Goal: Task Accomplishment & Management: Complete application form

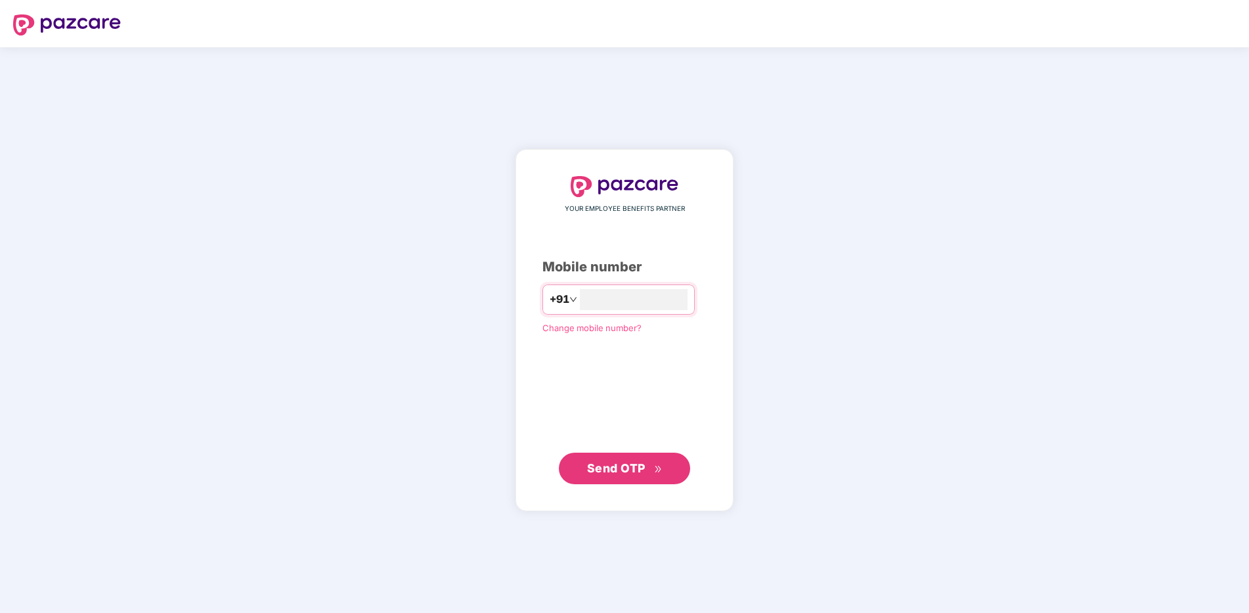
type input "**********"
click at [640, 481] on button "Send OTP" at bounding box center [624, 468] width 131 height 32
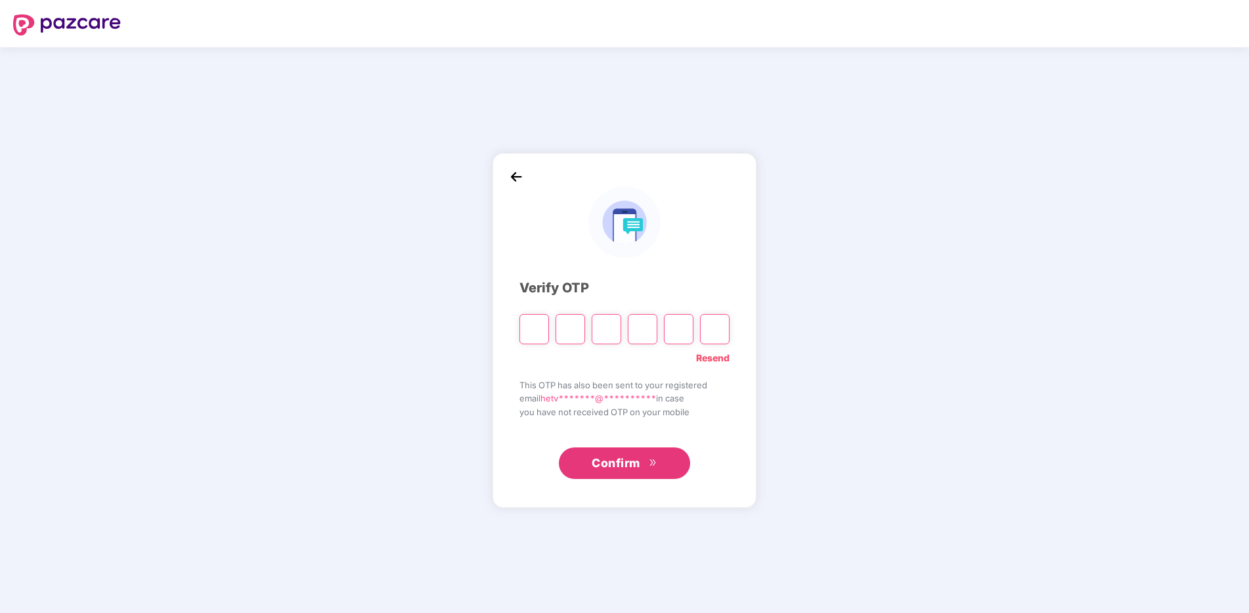
type input "*"
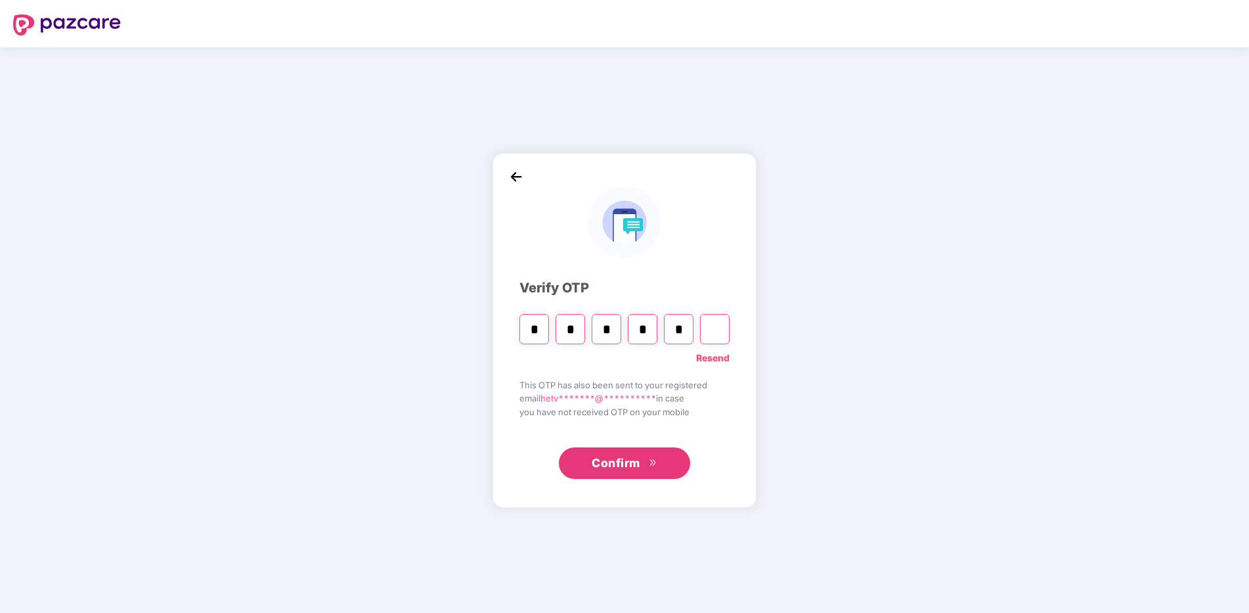
type input "*"
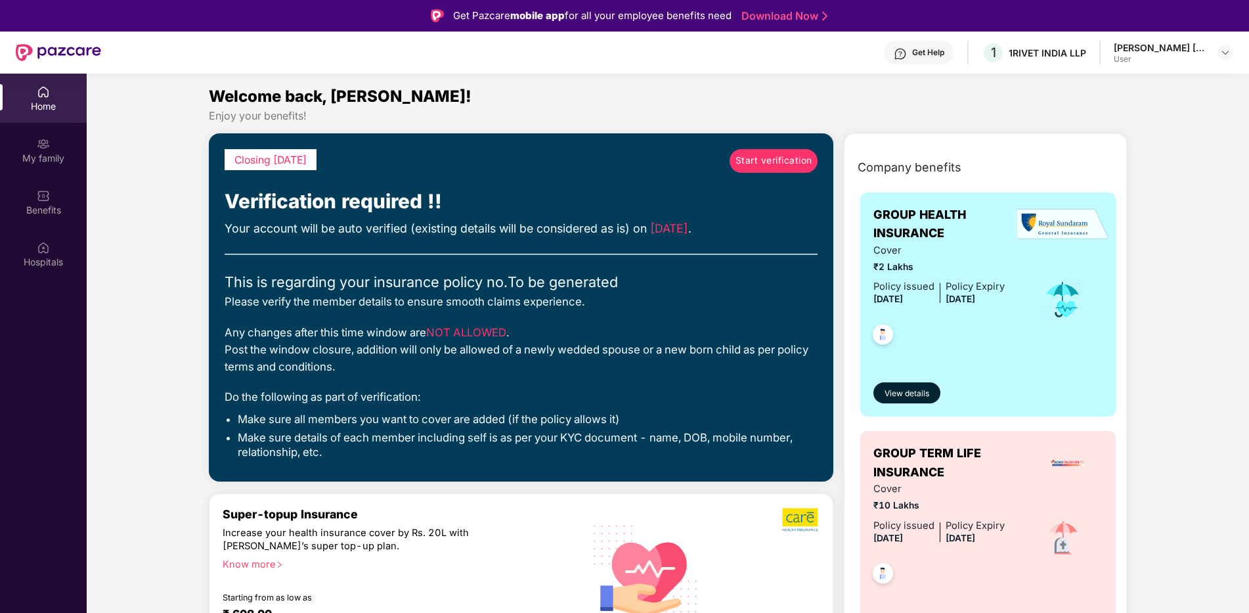
click at [766, 163] on span "Start verification" at bounding box center [773, 161] width 77 height 14
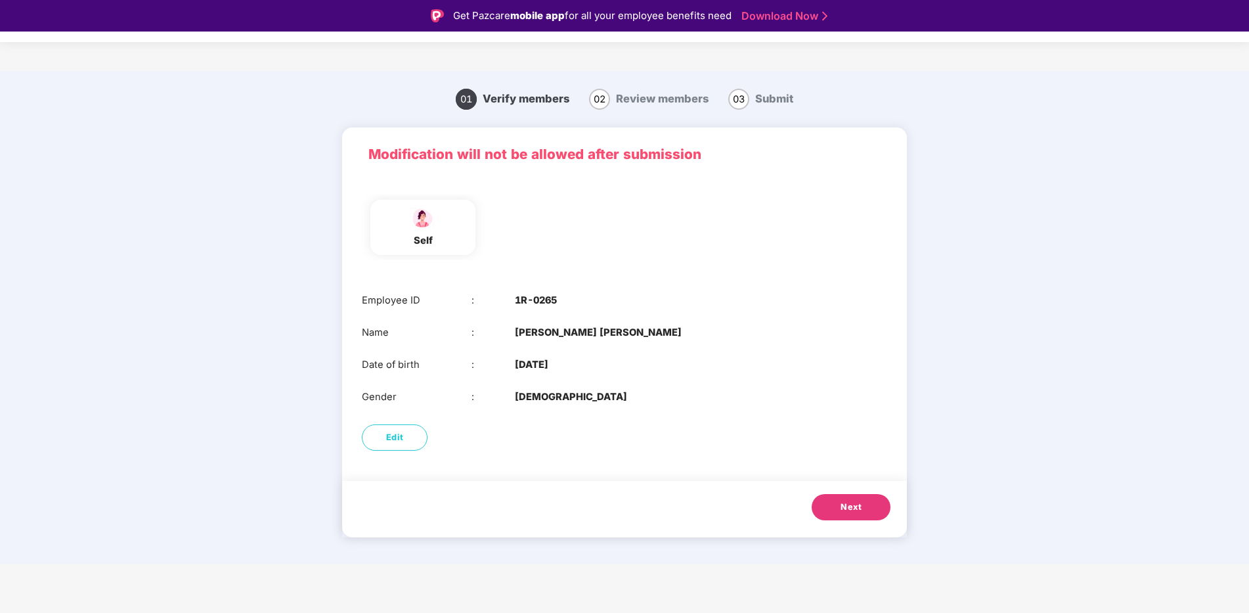
click at [833, 500] on button "Next" at bounding box center [851, 507] width 79 height 26
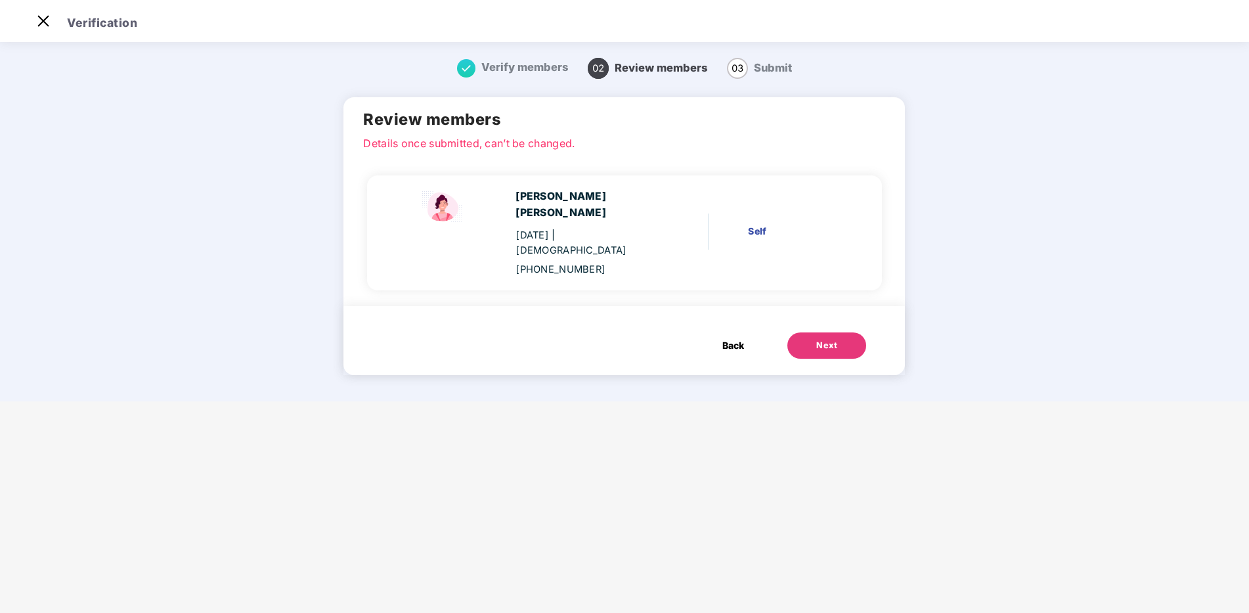
click at [804, 332] on button "Next" at bounding box center [826, 345] width 79 height 26
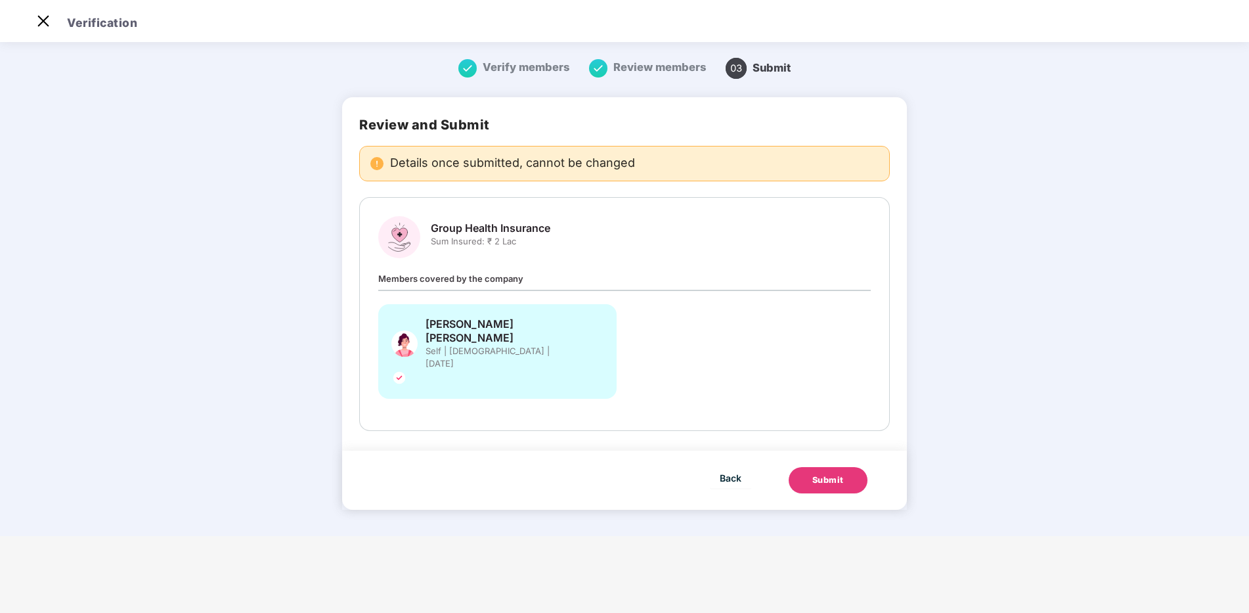
scroll to position [0, 0]
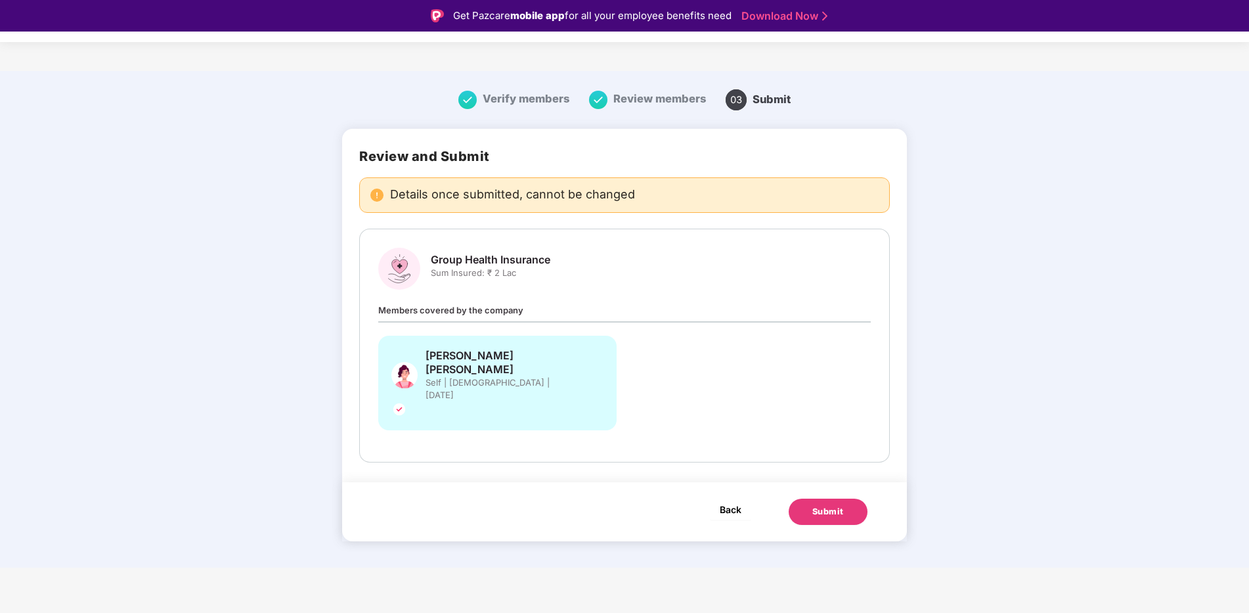
click at [729, 501] on span "Back" at bounding box center [731, 509] width 22 height 16
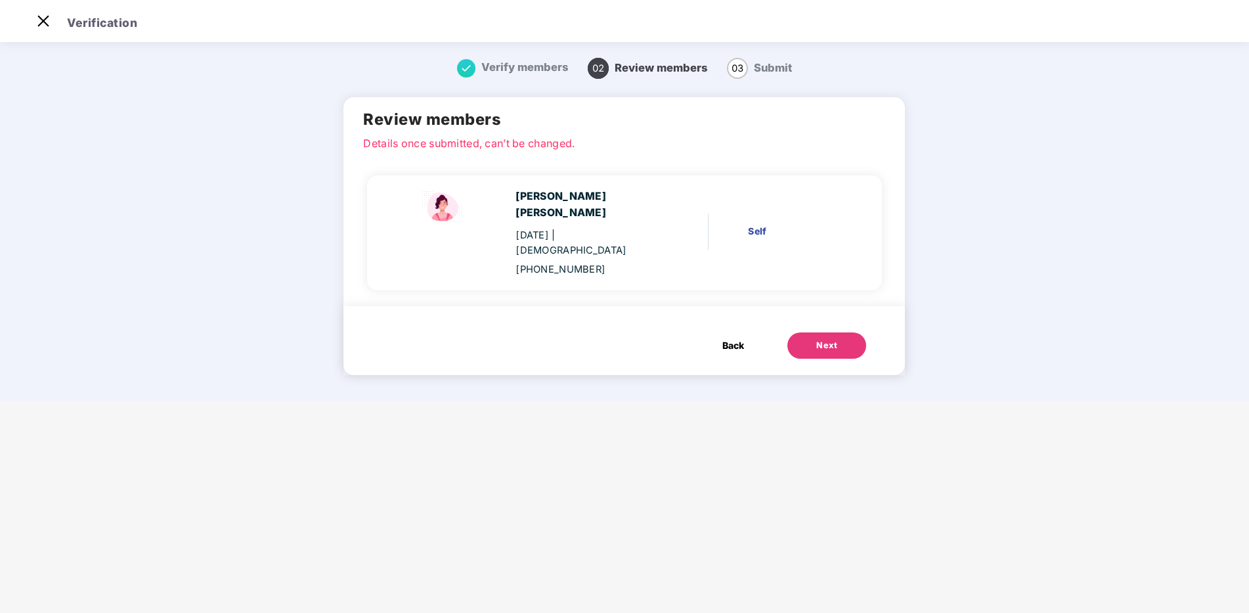
click at [725, 338] on span "Back" at bounding box center [733, 345] width 22 height 14
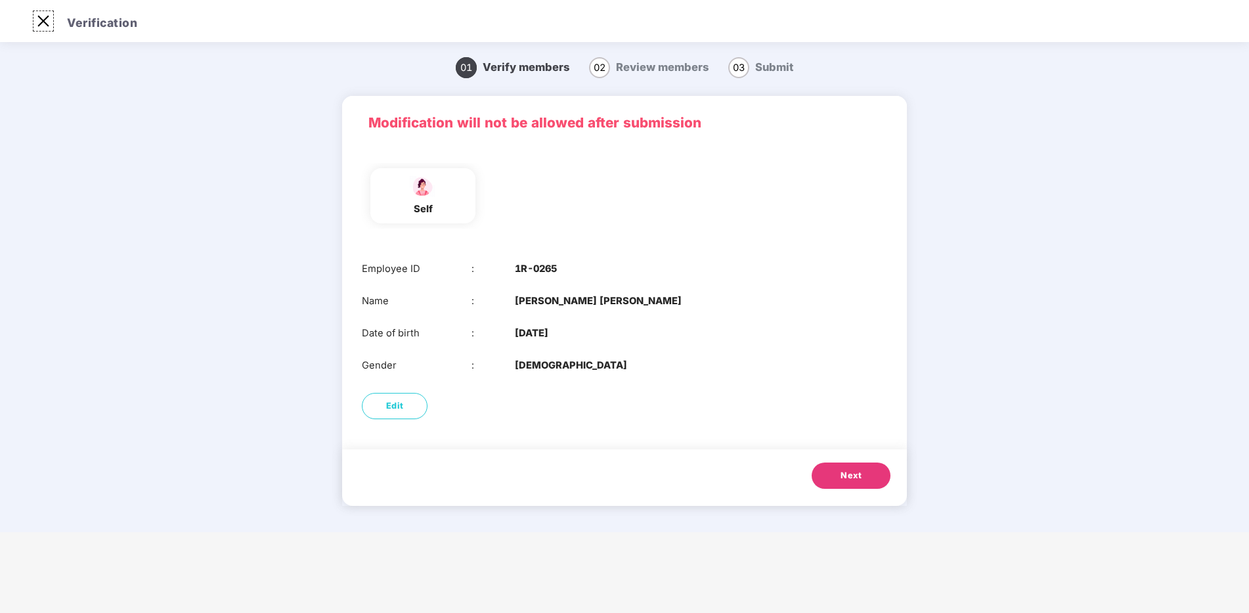
click at [36, 18] on img at bounding box center [43, 21] width 21 height 21
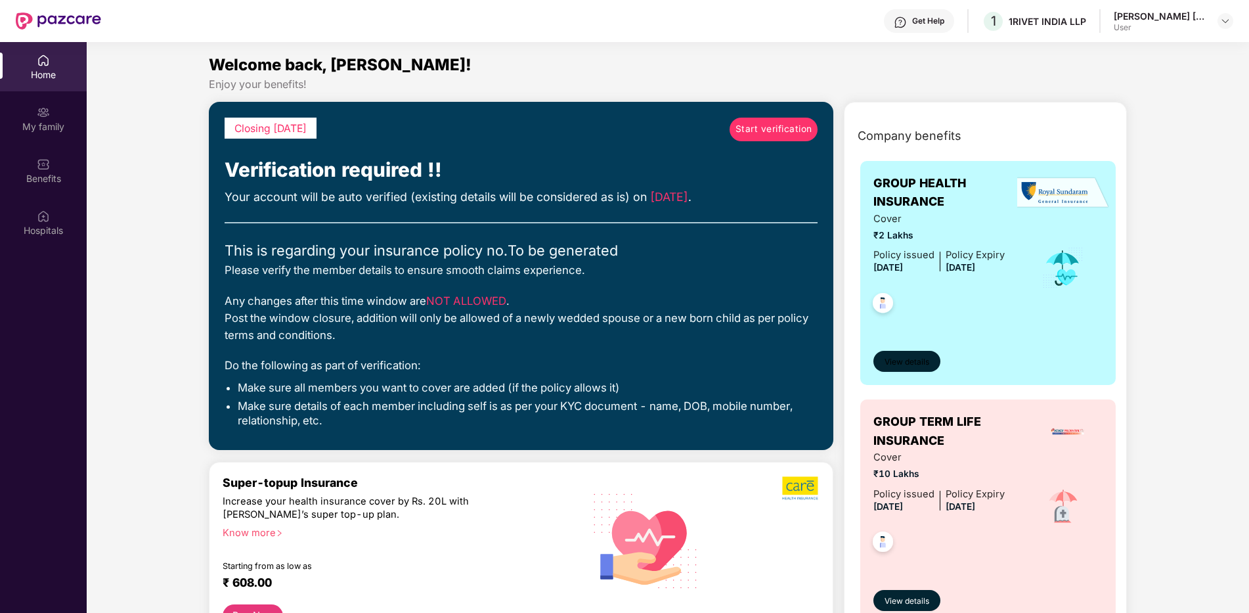
click at [919, 361] on span "View details" at bounding box center [906, 362] width 45 height 12
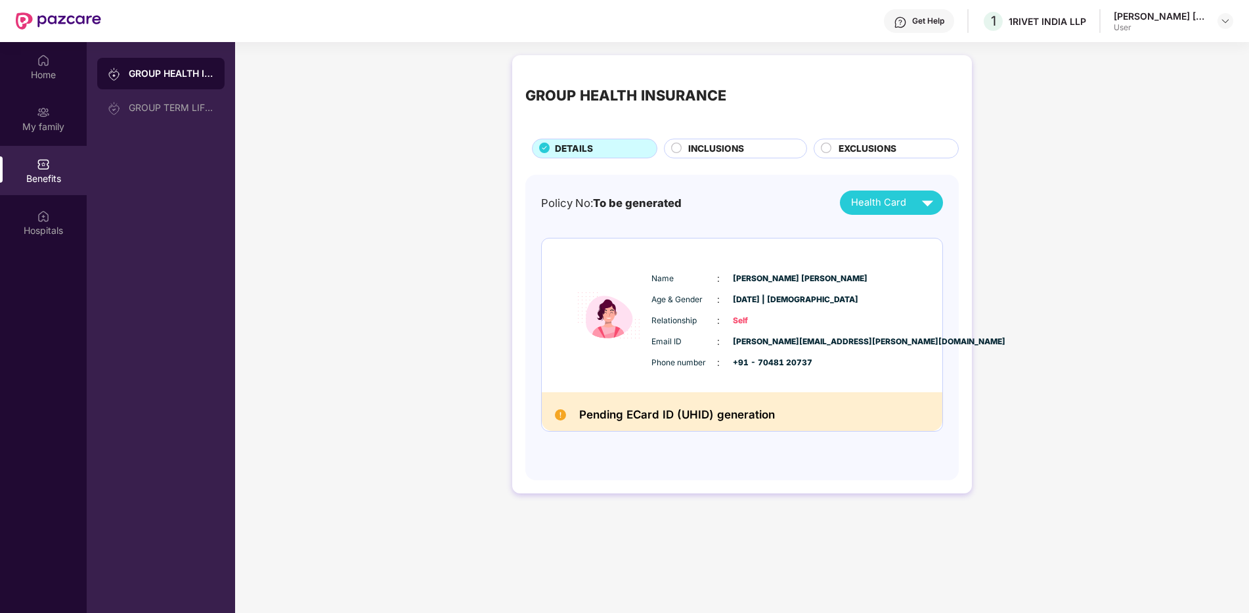
click at [700, 151] on span "INCLUSIONS" at bounding box center [716, 149] width 56 height 14
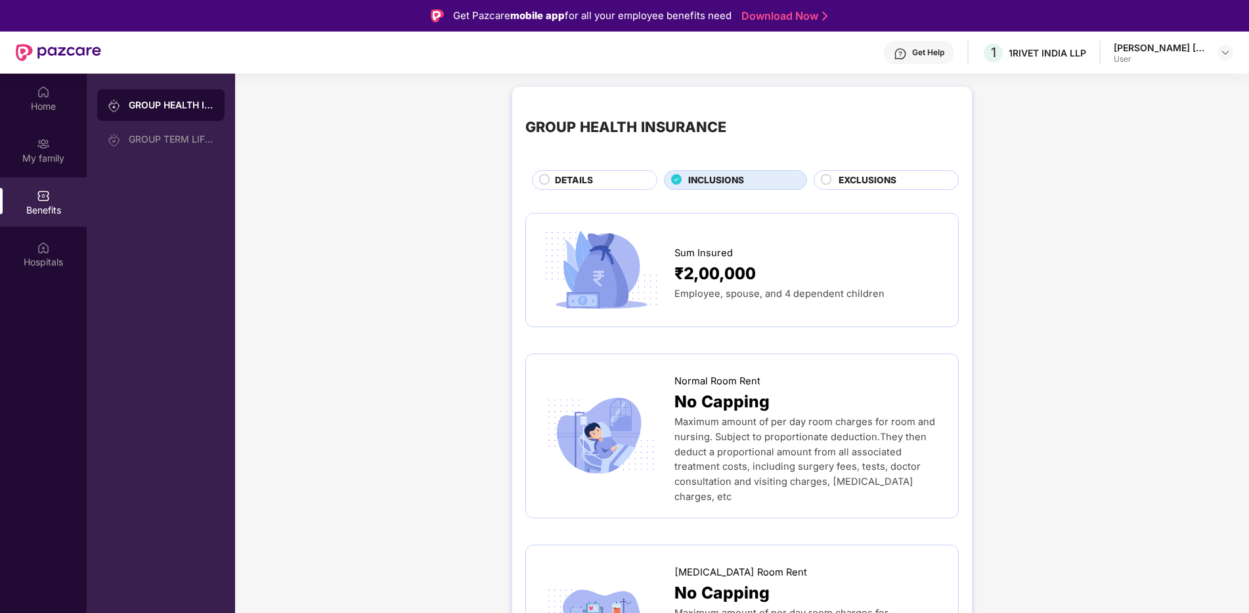
click at [861, 183] on span "EXCLUSIONS" at bounding box center [867, 180] width 58 height 14
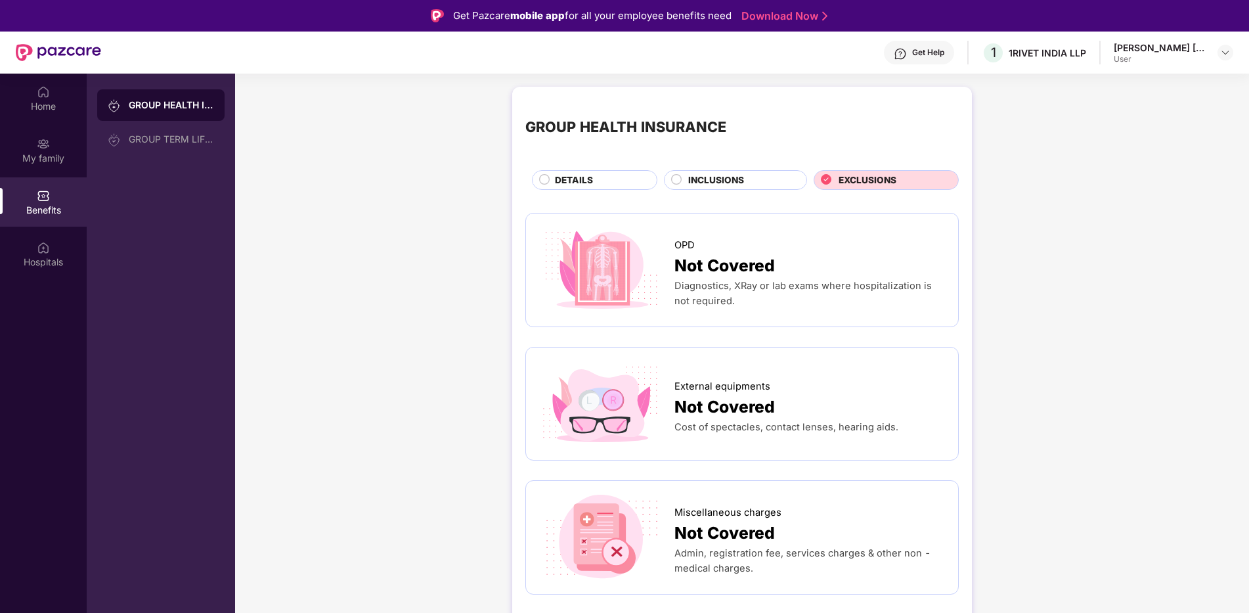
click at [640, 185] on div "DETAILS" at bounding box center [599, 181] width 102 height 16
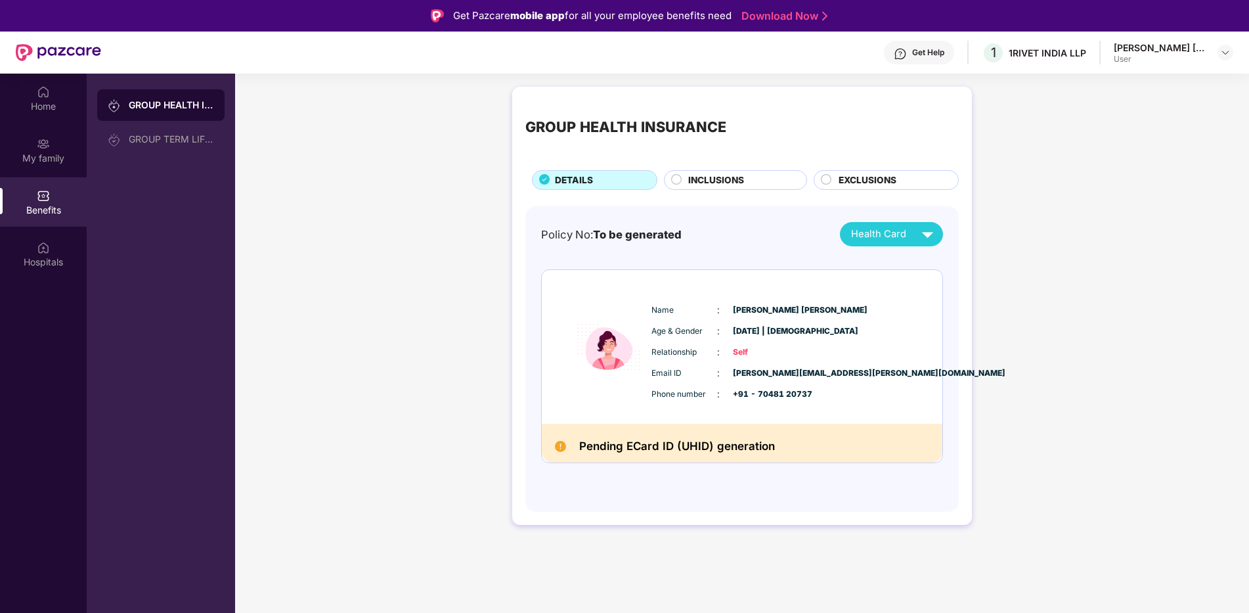
click at [328, 171] on div "GROUP HEALTH INSURANCE DETAILS INCLUSIONS EXCLUSIONS Policy No: To be generated…" at bounding box center [742, 312] width 1014 height 464
click at [198, 141] on div "GROUP TERM LIFE INSURANCE" at bounding box center [171, 139] width 85 height 11
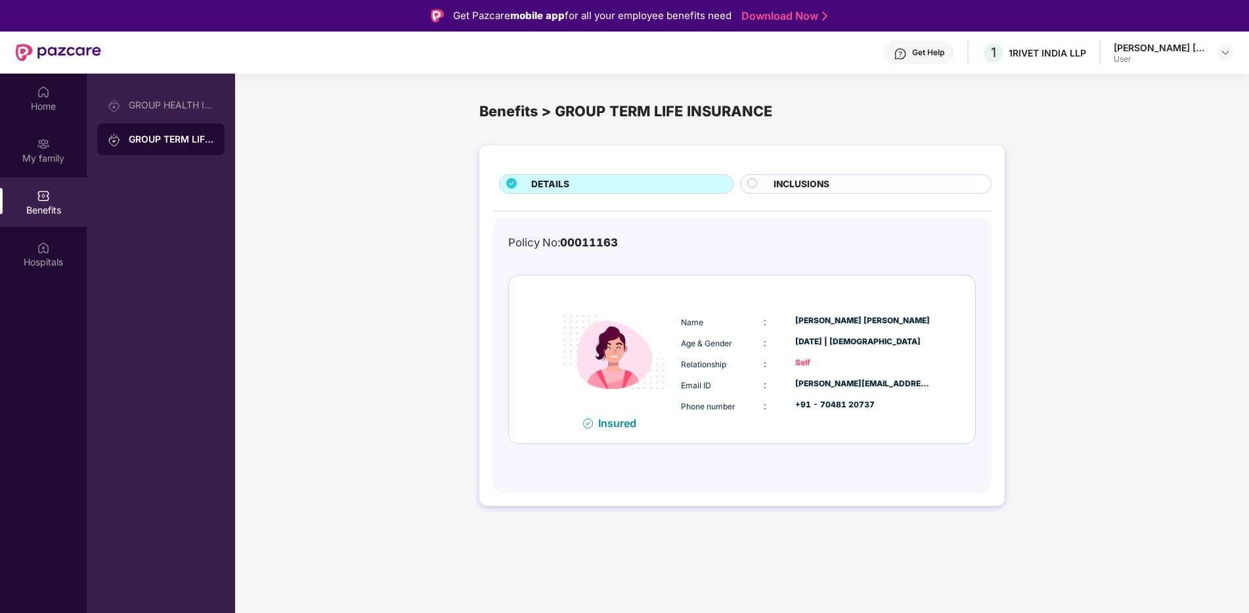
click at [751, 182] on circle at bounding box center [751, 183] width 9 height 9
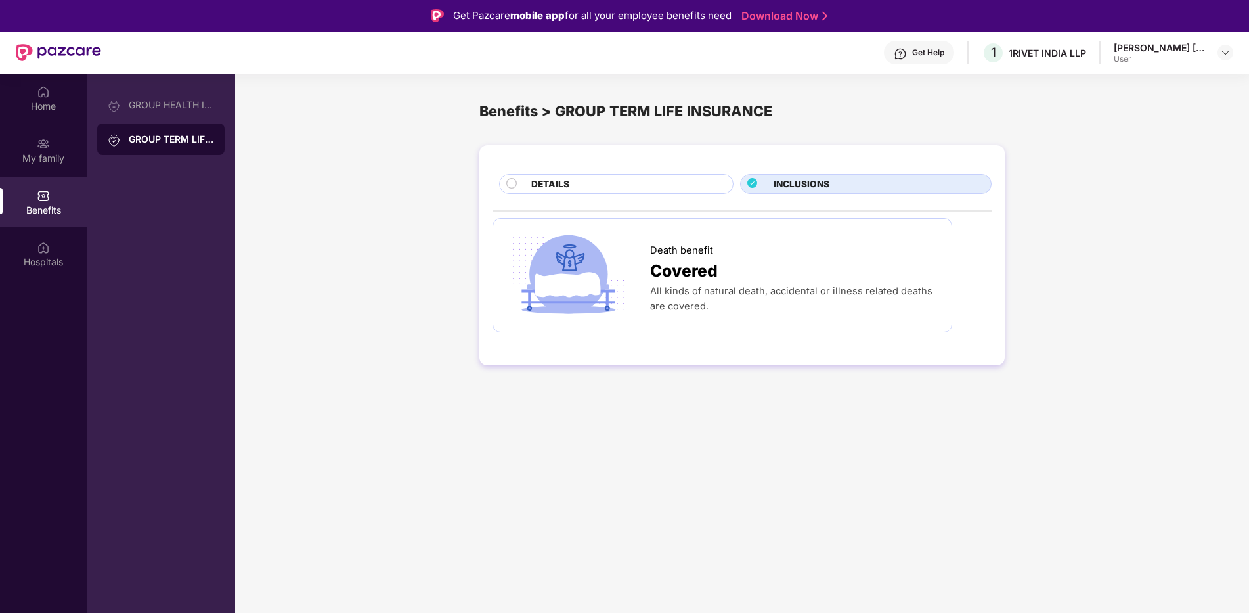
click at [559, 187] on span "DETAILS" at bounding box center [550, 184] width 38 height 14
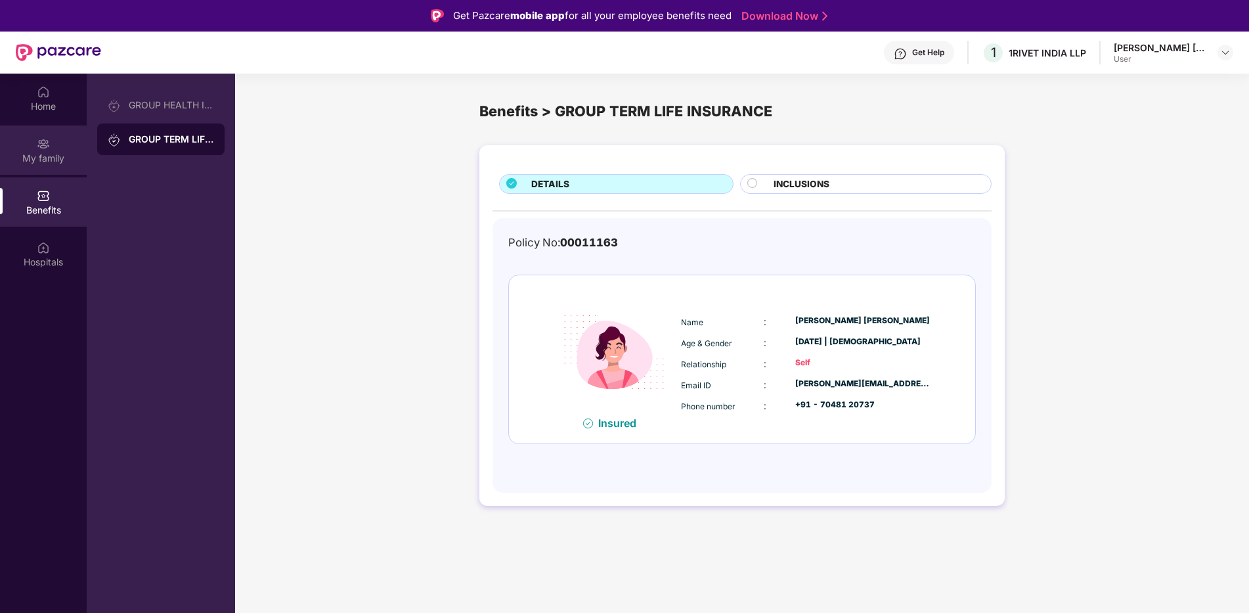
click at [41, 152] on div "My family" at bounding box center [43, 158] width 87 height 13
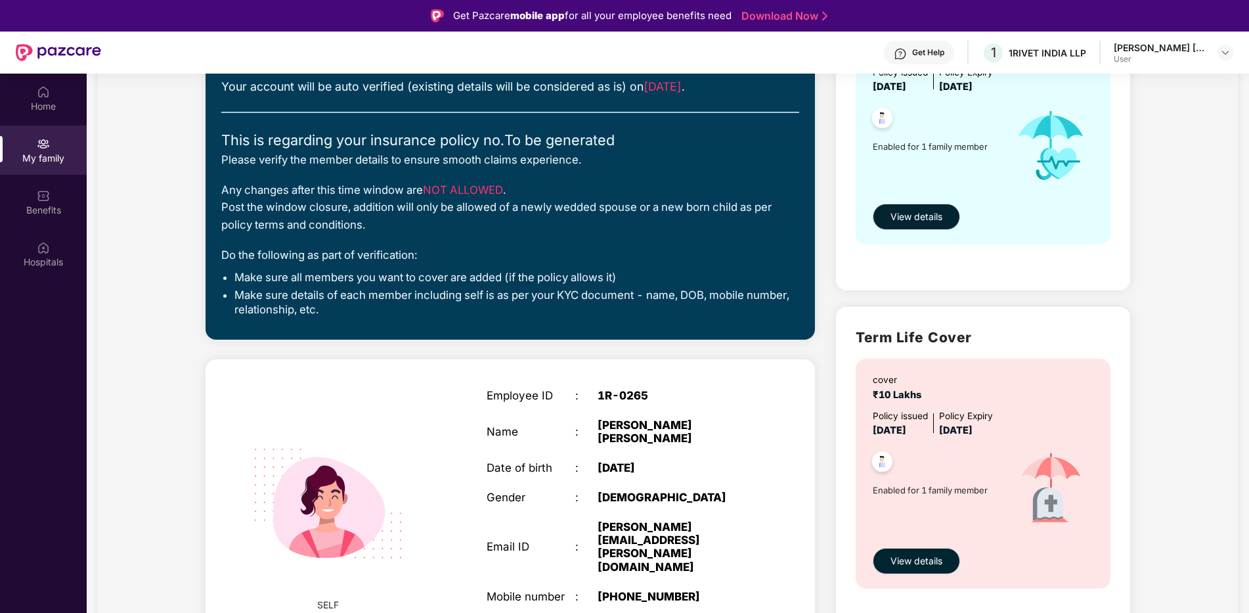
scroll to position [74, 0]
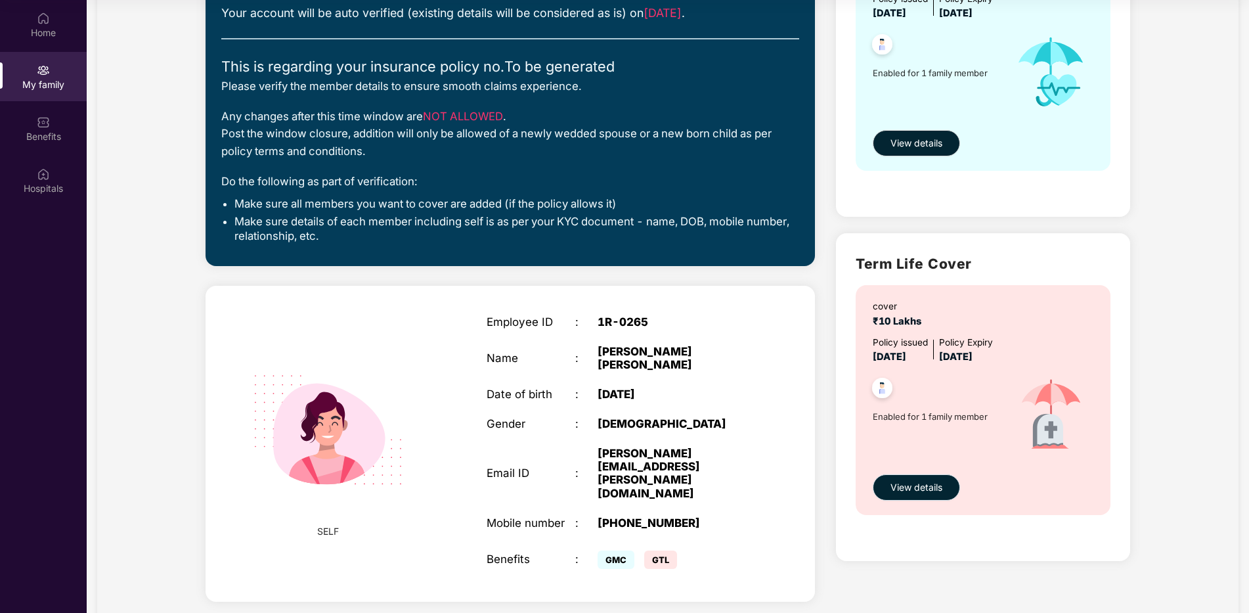
click at [926, 485] on span "View details" at bounding box center [916, 487] width 52 height 14
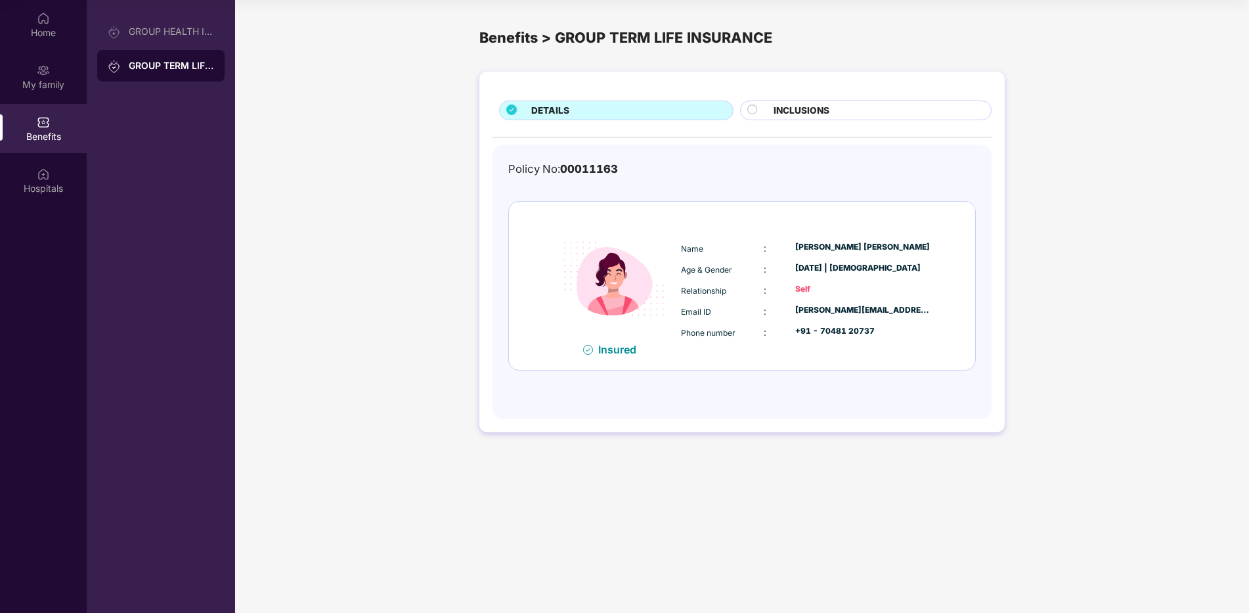
click at [750, 110] on circle at bounding box center [751, 109] width 9 height 9
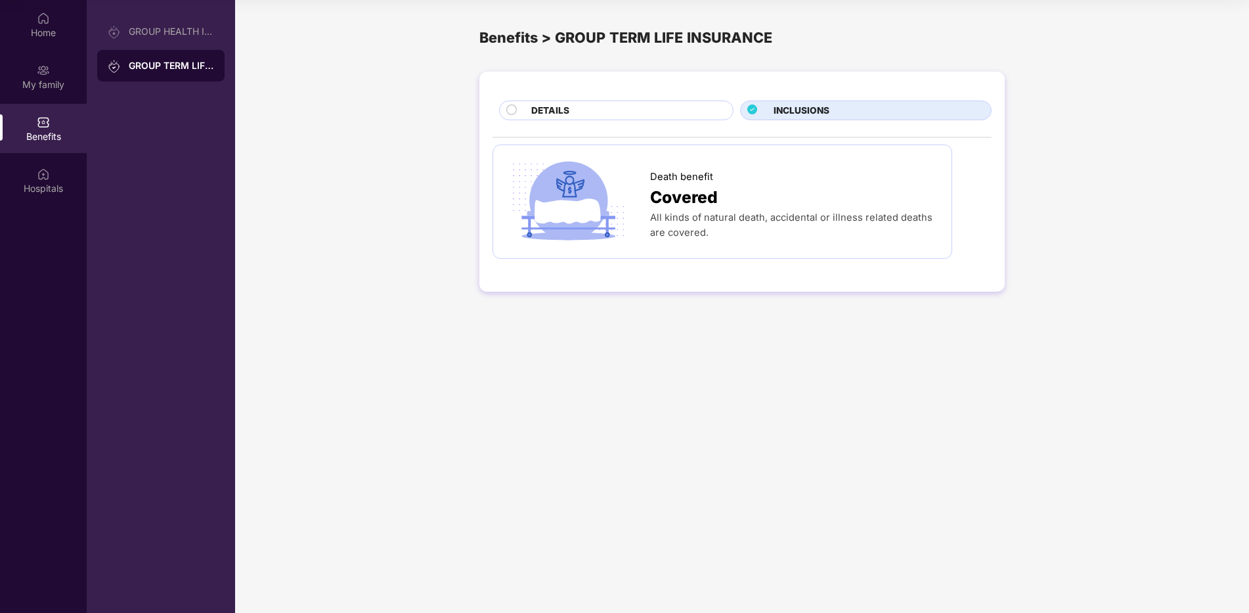
click at [403, 81] on div "DETAILS INCLUSIONS Death benefit Covered All kinds of natural death, accidental…" at bounding box center [742, 188] width 1014 height 246
click at [26, 133] on div "Benefits" at bounding box center [43, 136] width 87 height 13
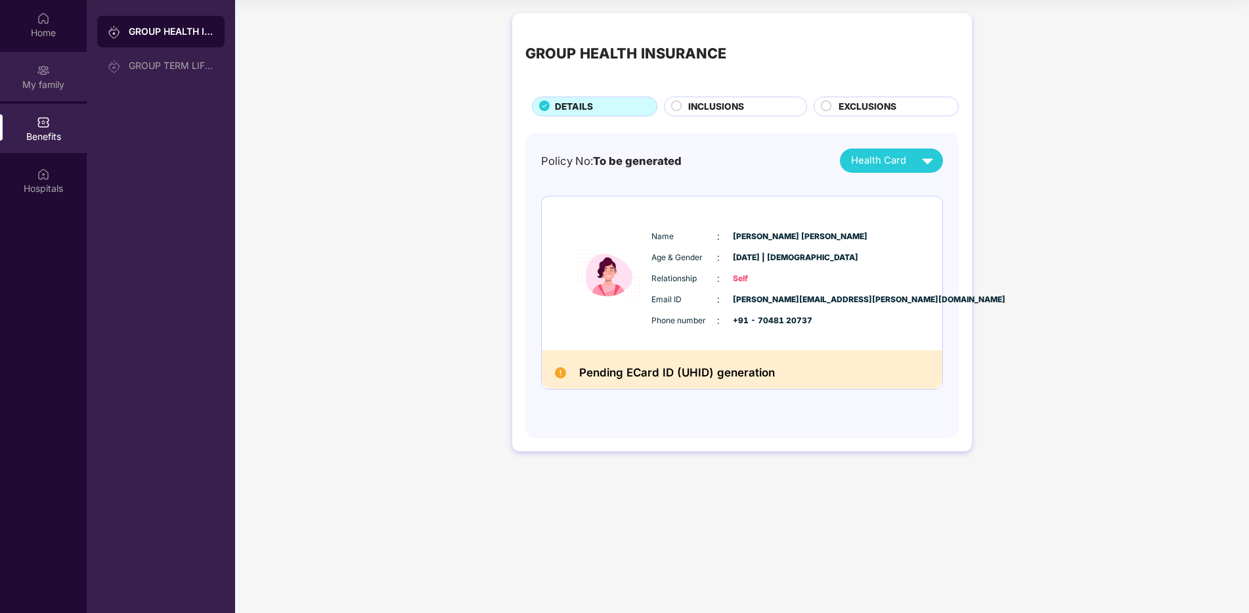
click at [50, 76] on div "My family" at bounding box center [43, 76] width 87 height 49
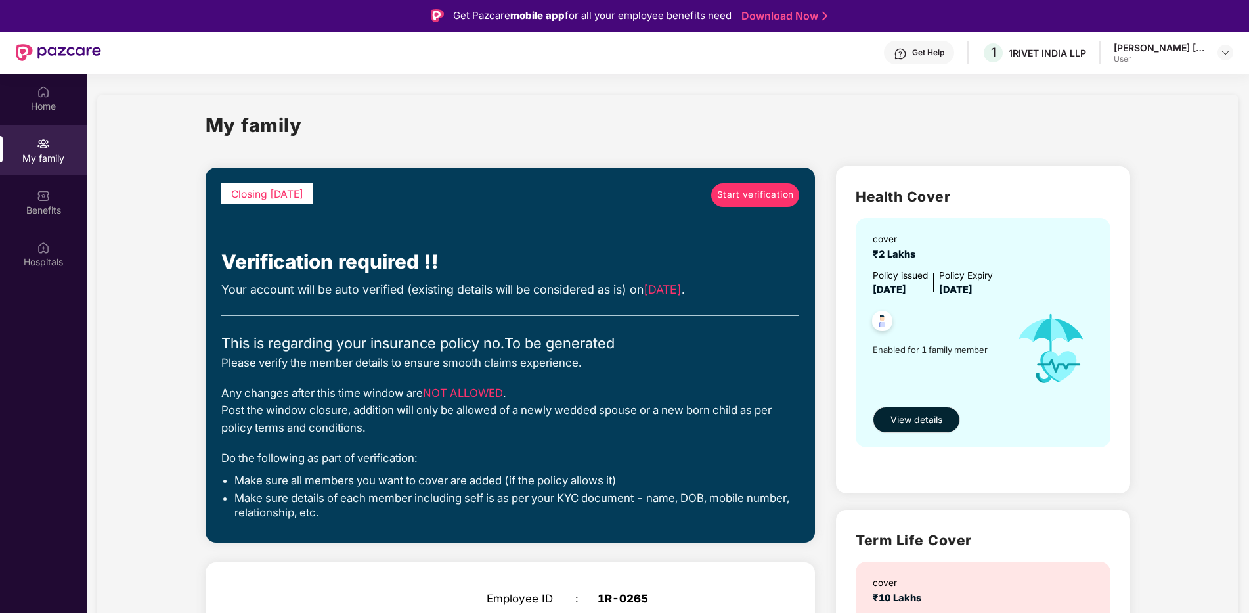
click at [1177, 177] on div "My family Closing [DATE] Start verification Verification required !! Your accou…" at bounding box center [667, 503] width 1141 height 816
click at [1225, 51] on img at bounding box center [1225, 52] width 11 height 11
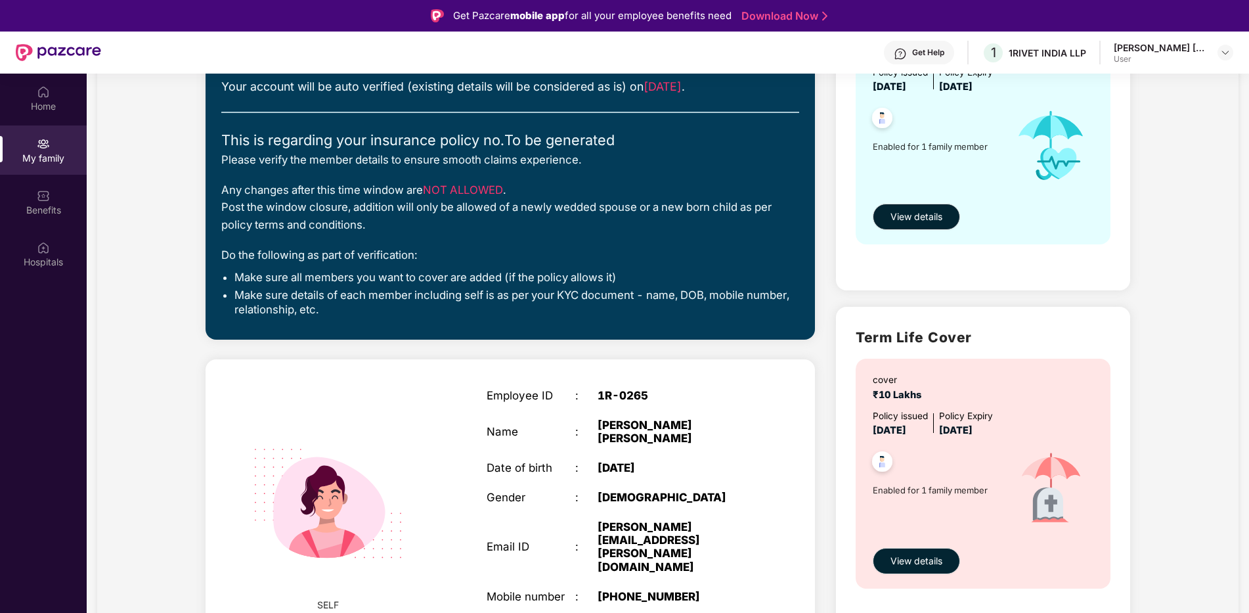
scroll to position [74, 0]
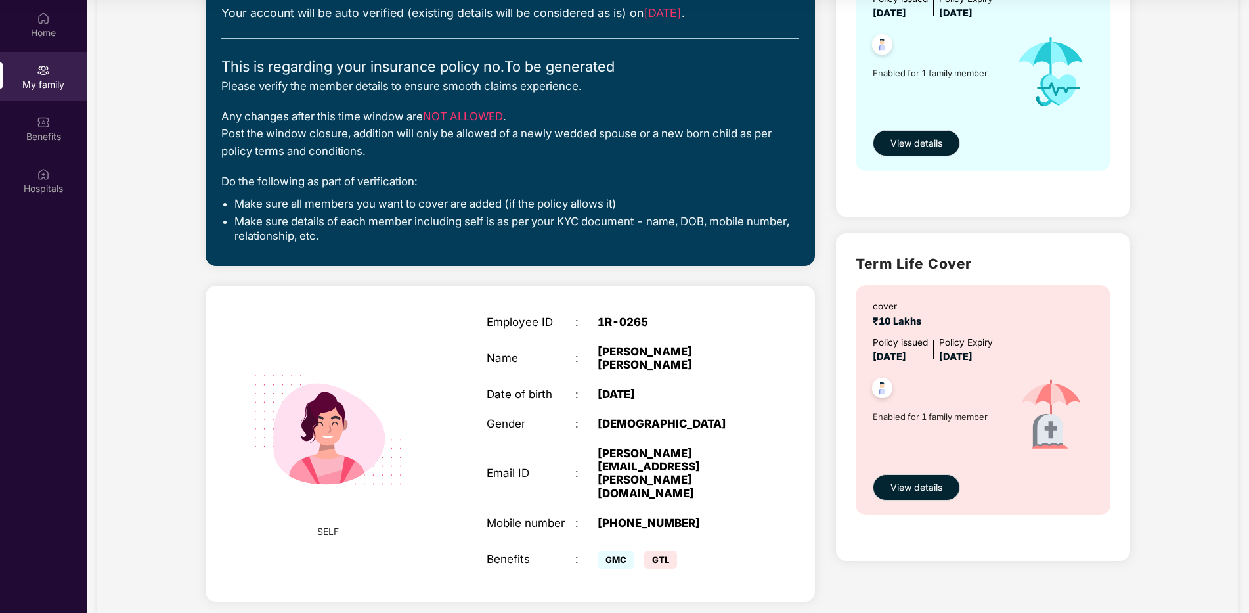
click at [880, 386] on img at bounding box center [882, 390] width 32 height 32
click at [953, 412] on span "Enabled for 1 family member" at bounding box center [938, 416] width 130 height 13
click at [988, 414] on span "Enabled for 1 family member" at bounding box center [938, 416] width 130 height 13
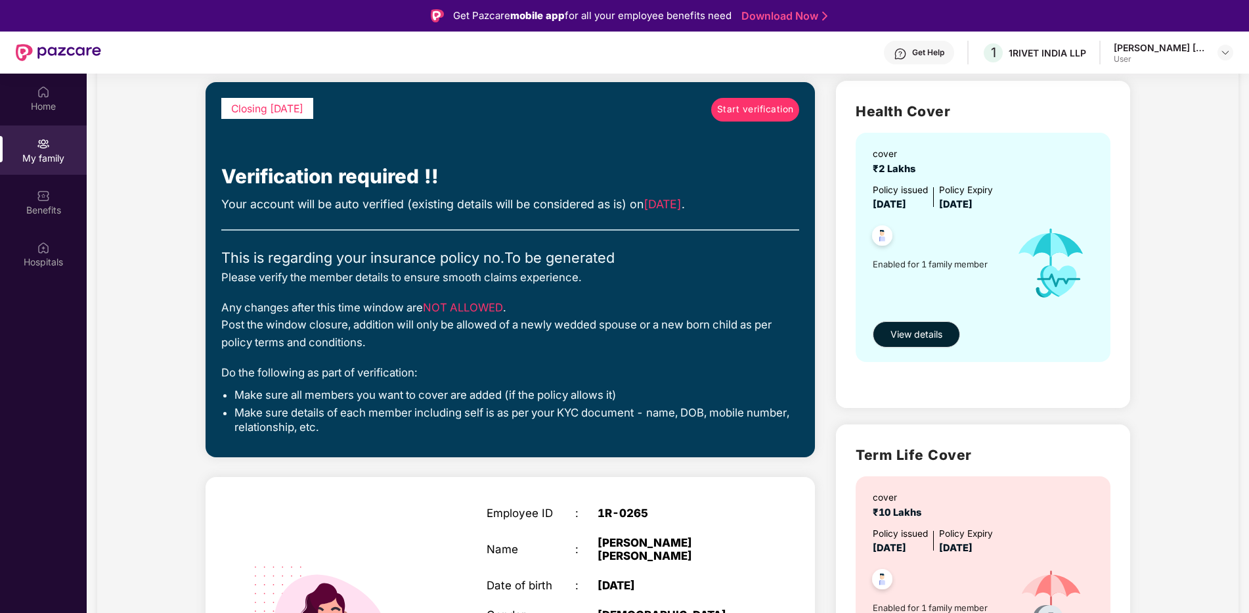
scroll to position [102, 0]
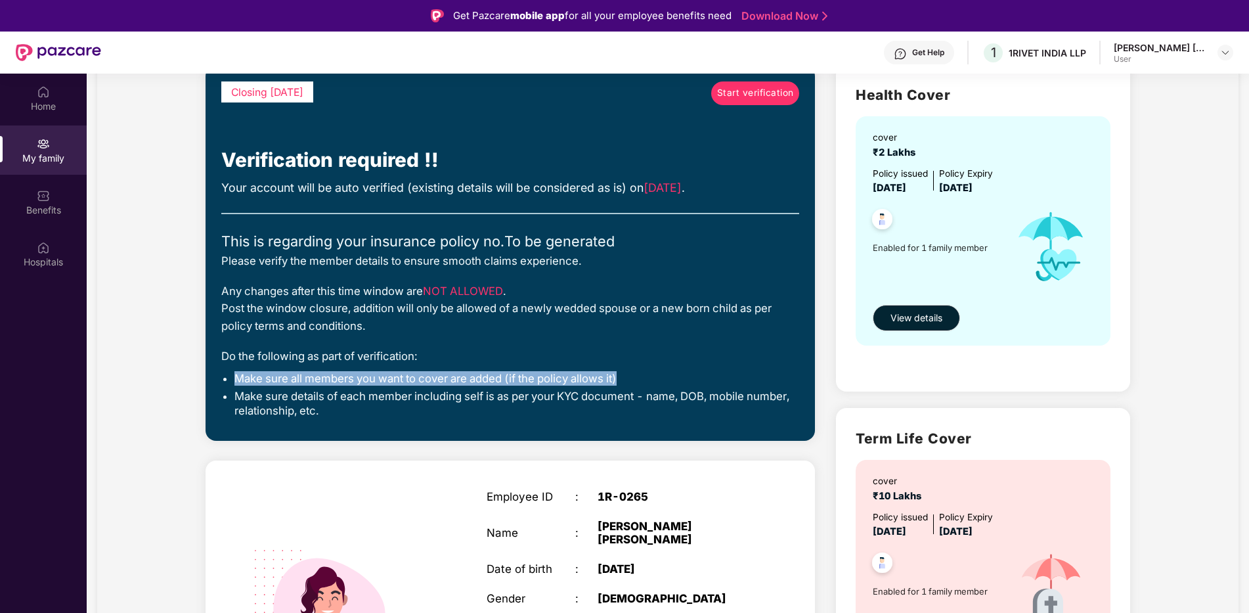
drag, startPoint x: 227, startPoint y: 378, endPoint x: 649, endPoint y: 377, distance: 422.2
click at [649, 377] on ul "Make sure all members you want to cover are added (if the policy allows it) Mak…" at bounding box center [510, 394] width 578 height 47
click at [292, 410] on li "Make sure details of each member including self is as per your KYC document - n…" at bounding box center [516, 403] width 565 height 29
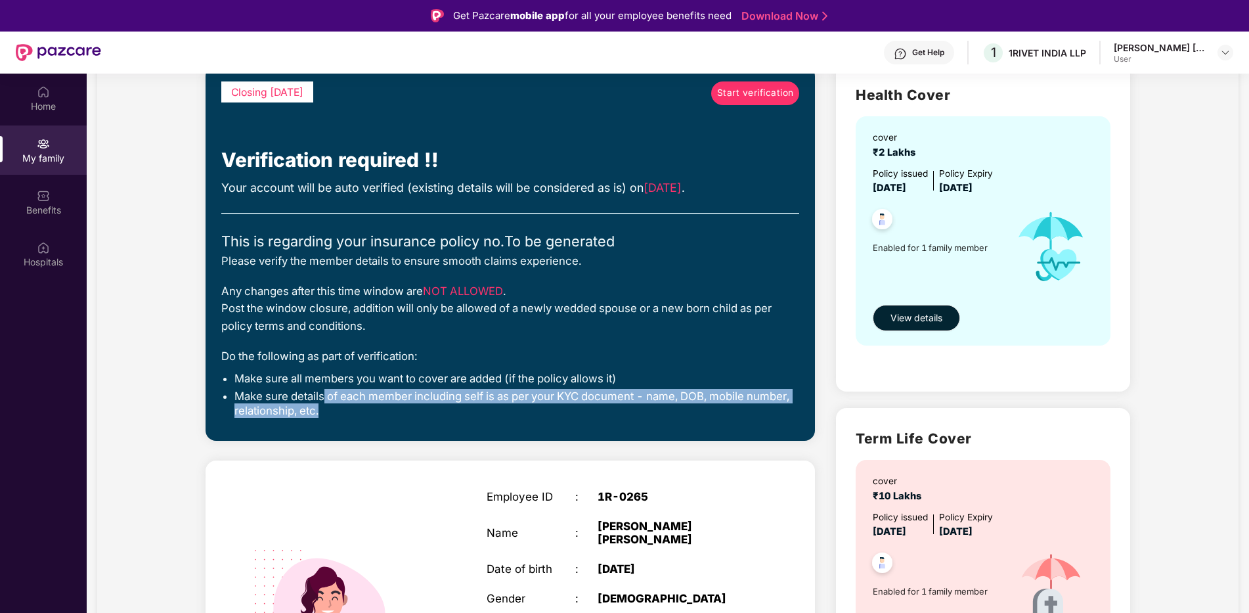
drag, startPoint x: 327, startPoint y: 393, endPoint x: 799, endPoint y: 402, distance: 472.2
click at [799, 402] on div "Closing [DATE] Start verification Verification required !! Your account will be…" at bounding box center [510, 253] width 609 height 374
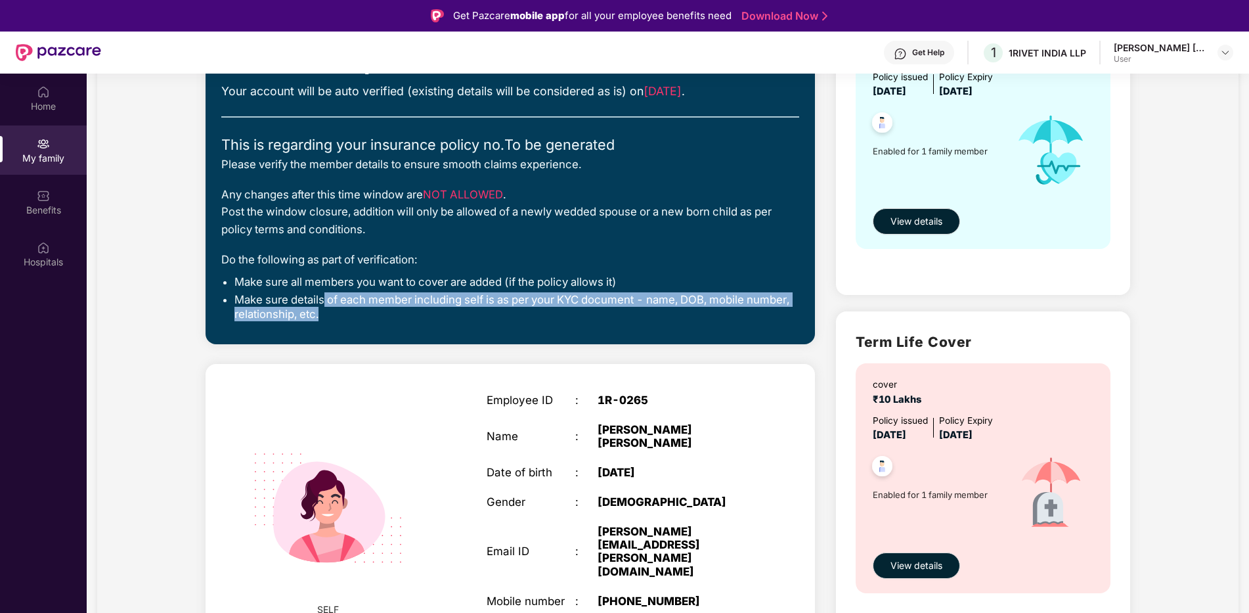
scroll to position [0, 0]
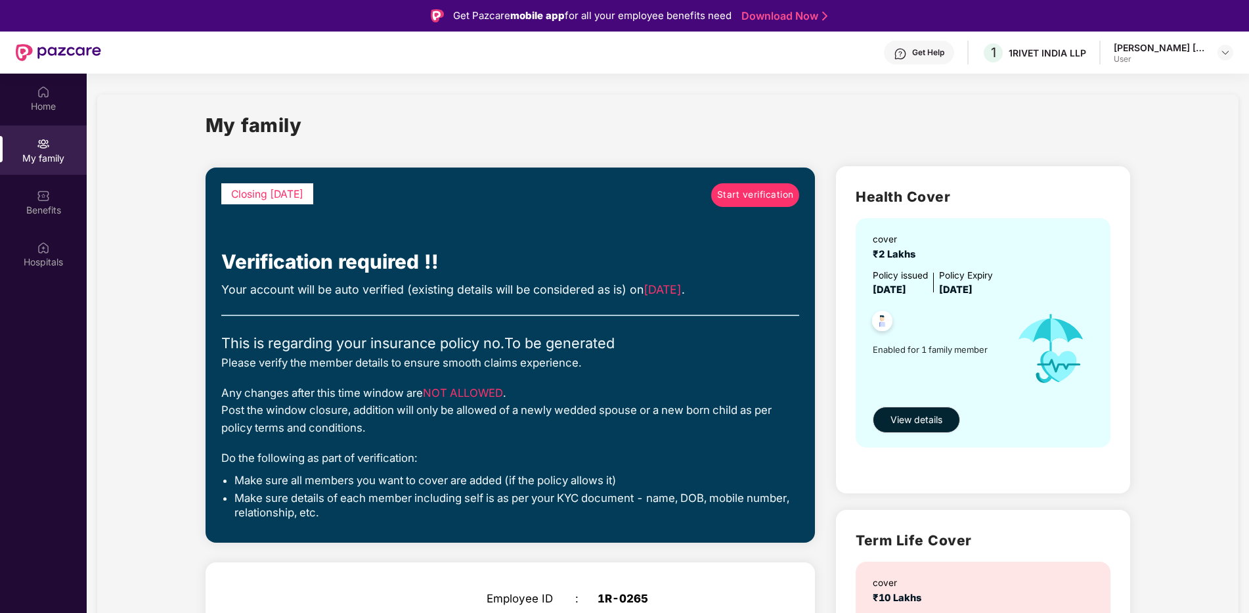
click at [706, 133] on div "My family" at bounding box center [668, 132] width 925 height 45
click at [733, 199] on span "Start verification" at bounding box center [755, 195] width 77 height 14
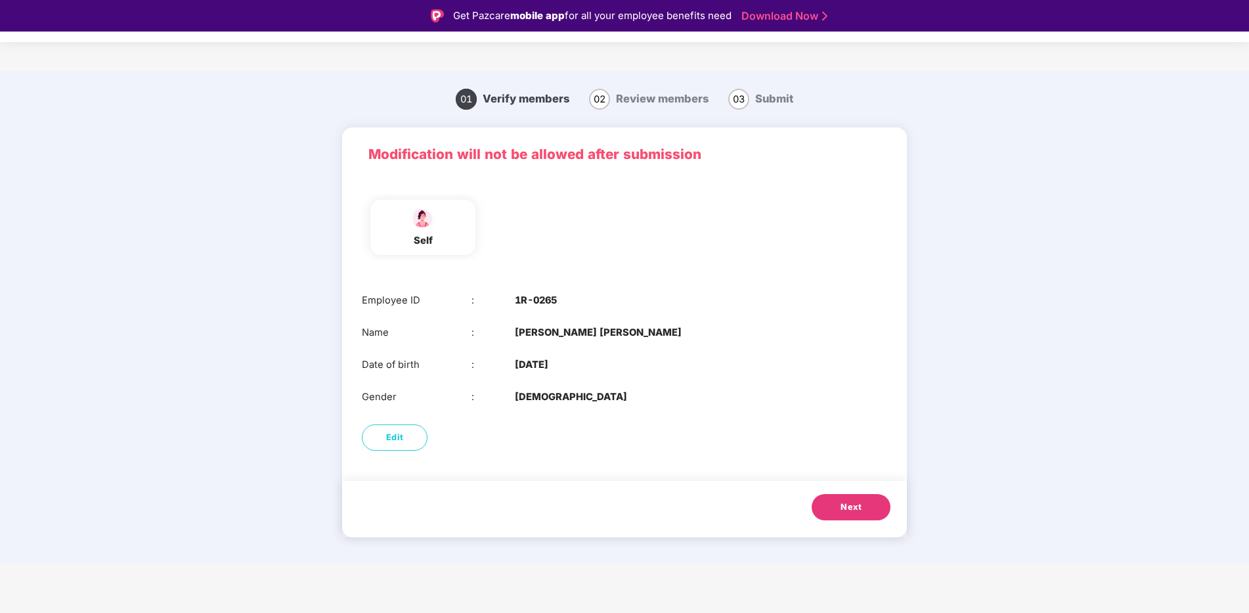
click at [862, 498] on button "Next" at bounding box center [851, 507] width 79 height 26
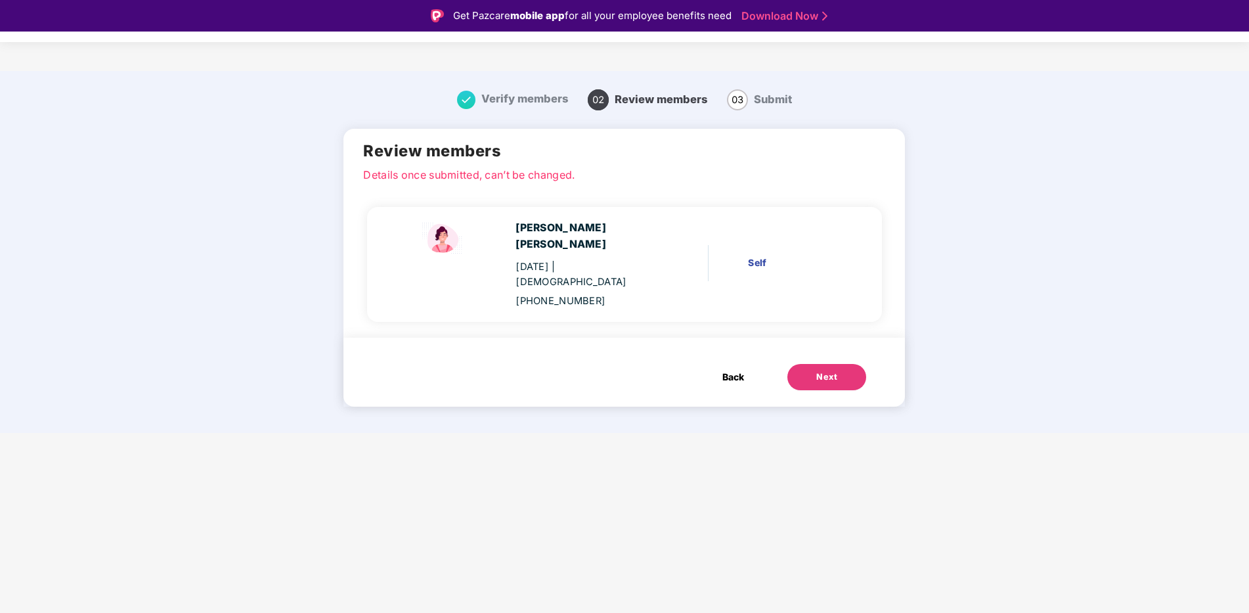
scroll to position [32, 0]
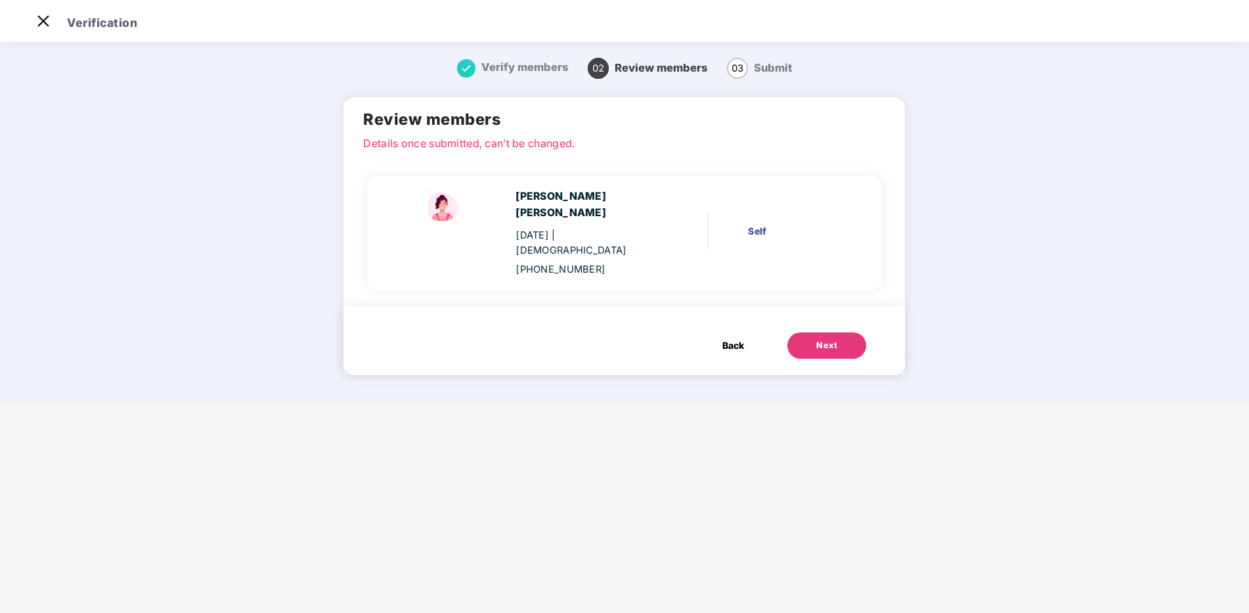
click at [977, 251] on main "Verify members 02 Review members 03 Submit Review members Details once submitte…" at bounding box center [624, 220] width 1249 height 362
click at [846, 379] on main "Verification Verify members 02 Review members 03 Submit Review members Details …" at bounding box center [624, 306] width 1249 height 613
click at [819, 339] on div "Next" at bounding box center [826, 345] width 21 height 13
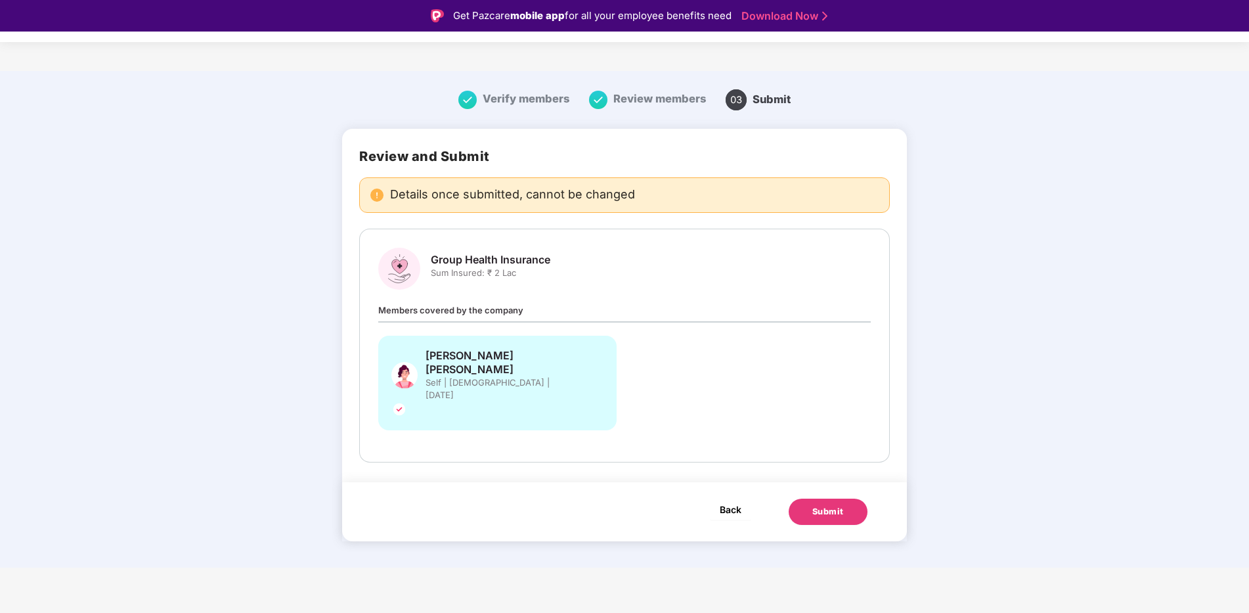
click at [732, 501] on span "Back" at bounding box center [731, 509] width 22 height 16
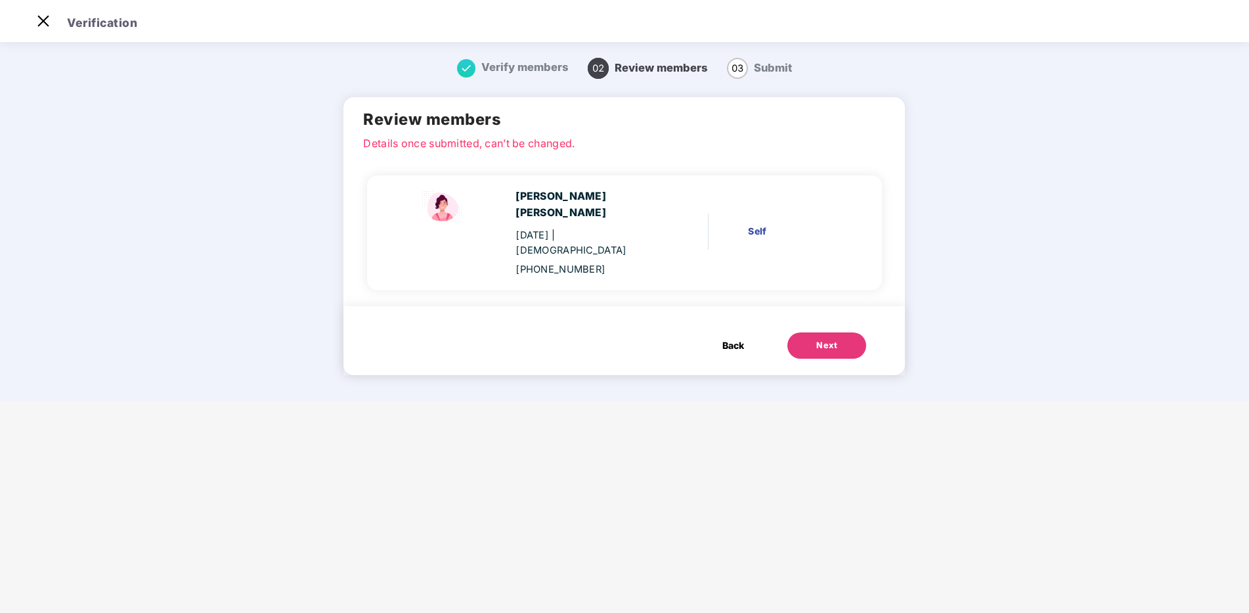
click at [722, 338] on span "Back" at bounding box center [733, 345] width 22 height 14
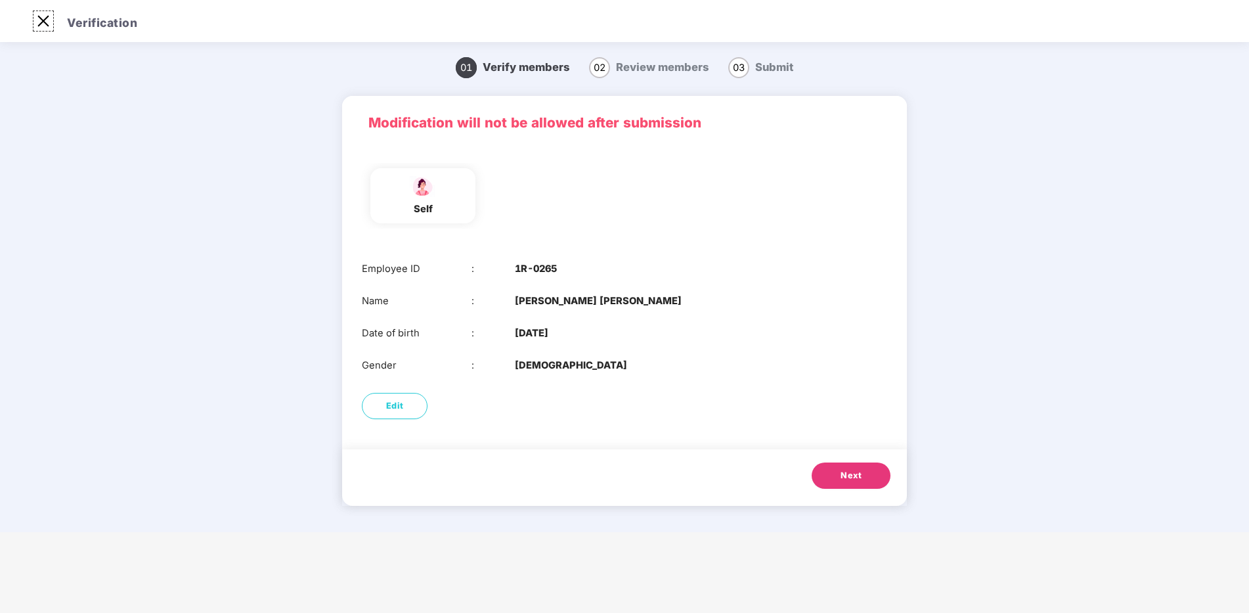
click at [49, 19] on img at bounding box center [43, 21] width 21 height 21
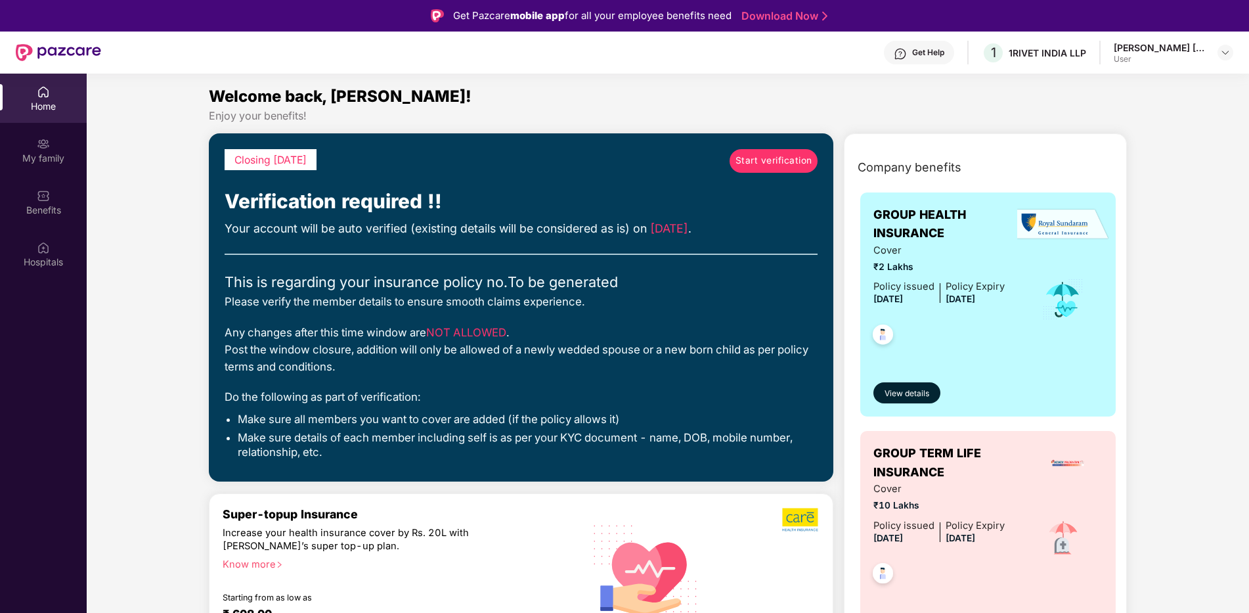
scroll to position [24, 0]
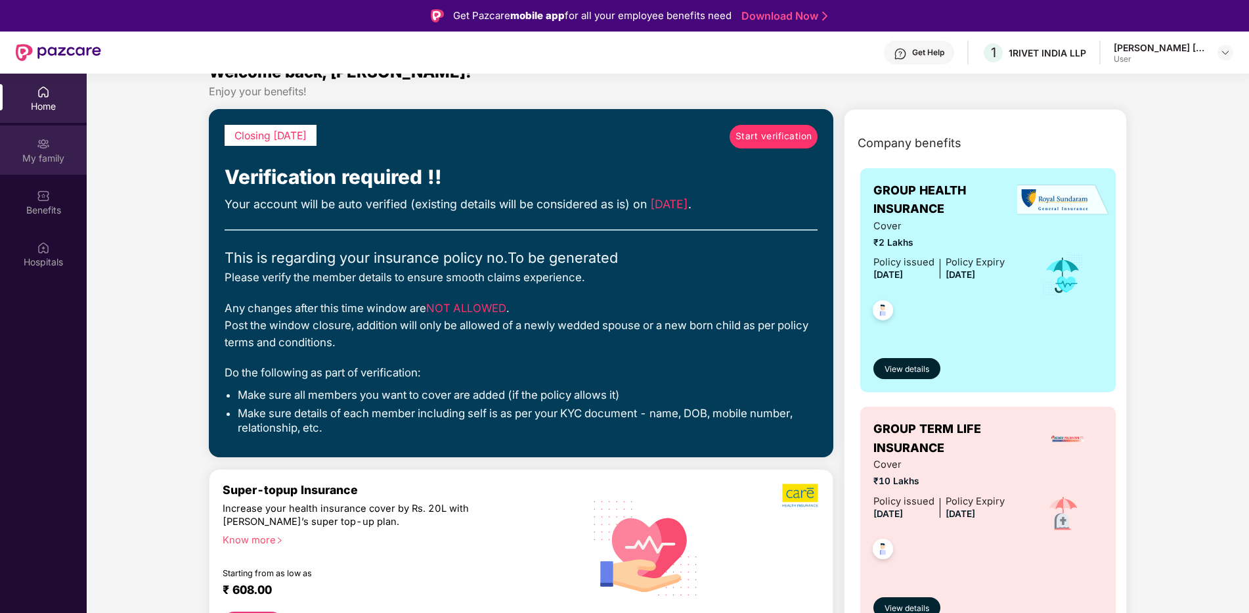
click at [30, 160] on div "My family" at bounding box center [43, 158] width 87 height 13
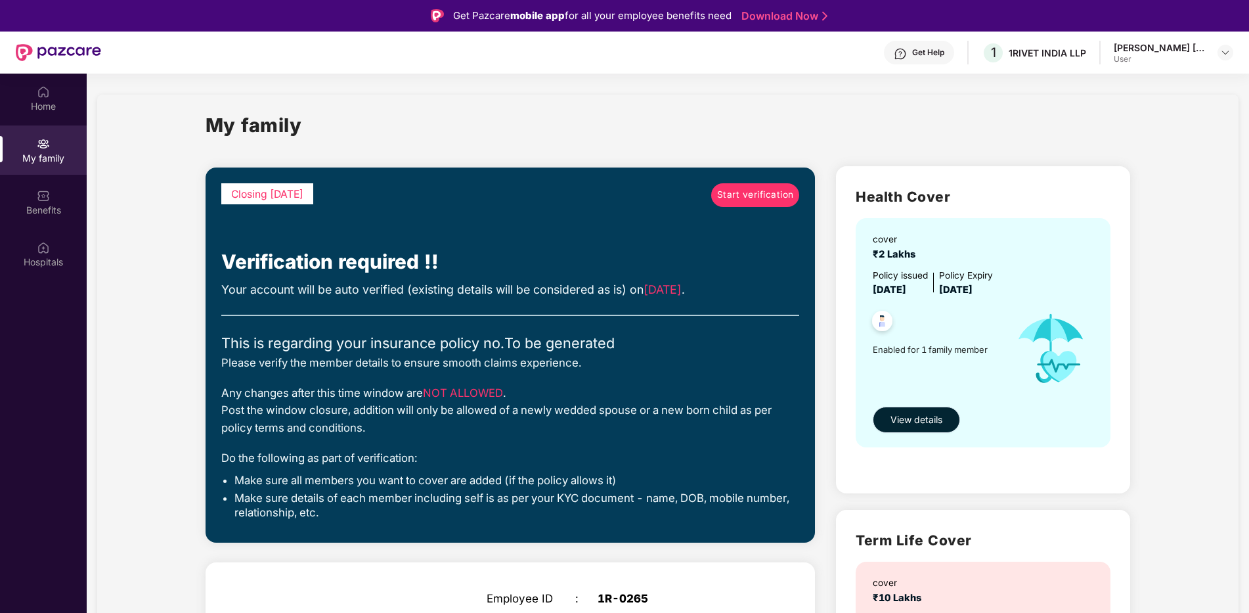
click at [918, 413] on span "View details" at bounding box center [916, 419] width 52 height 14
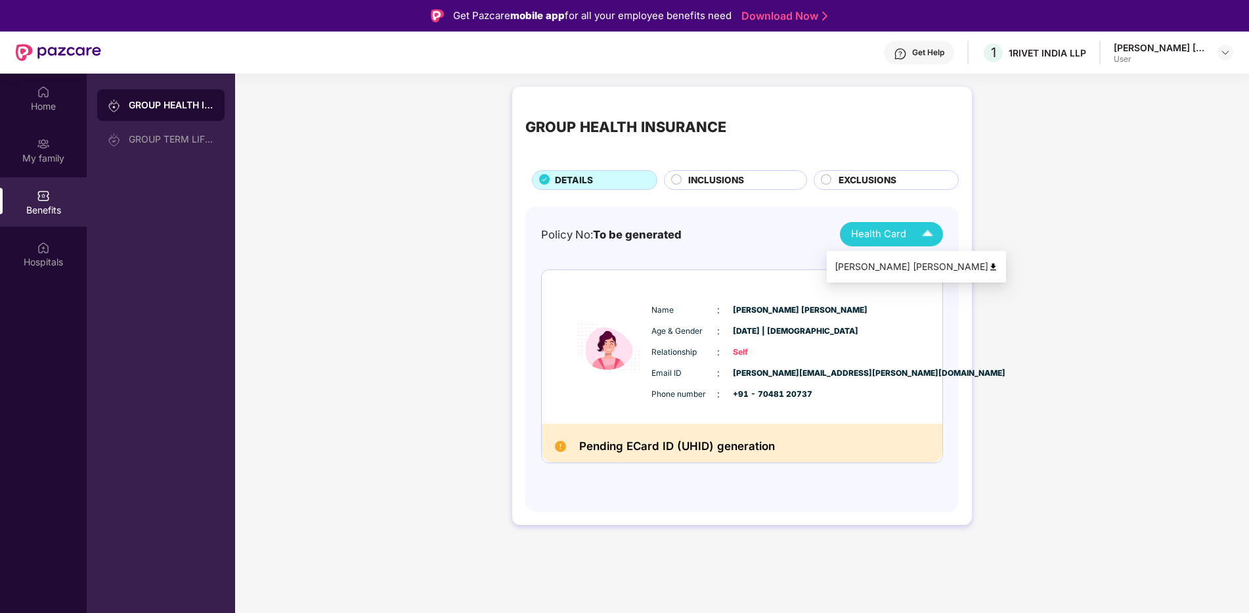
click at [933, 238] on img at bounding box center [927, 234] width 23 height 23
click at [988, 266] on img at bounding box center [993, 267] width 10 height 10
click at [1088, 217] on div "GROUP HEALTH INSURANCE DETAILS INCLUSIONS EXCLUSIONS Policy No: To be generated…" at bounding box center [742, 312] width 1014 height 464
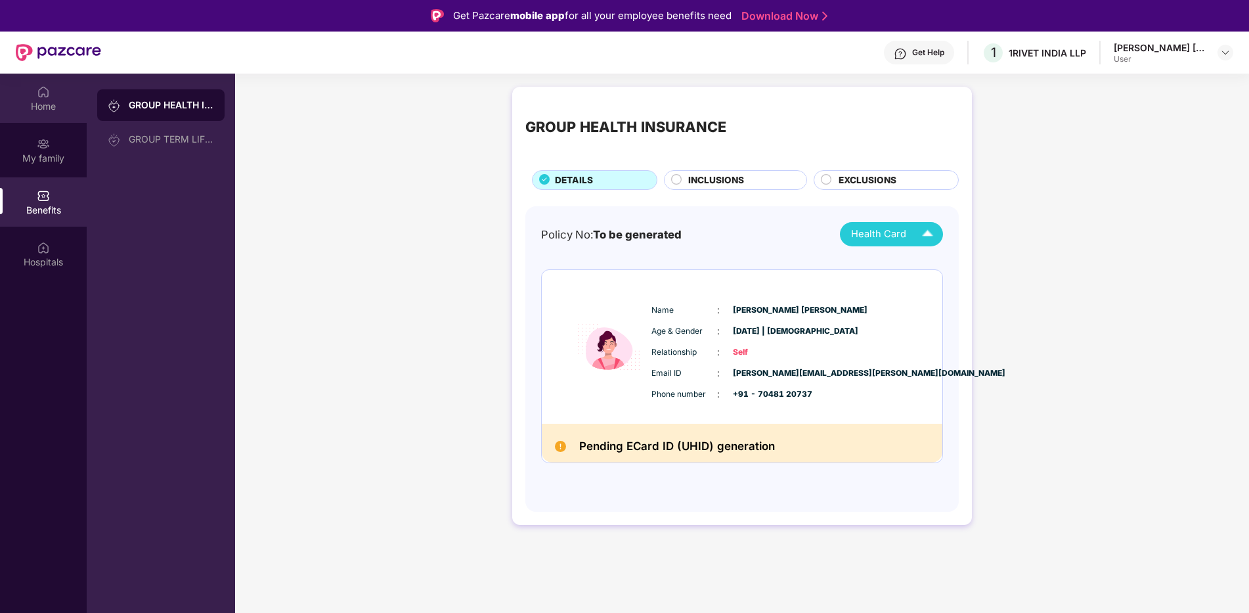
click at [30, 100] on div "Home" at bounding box center [43, 106] width 87 height 13
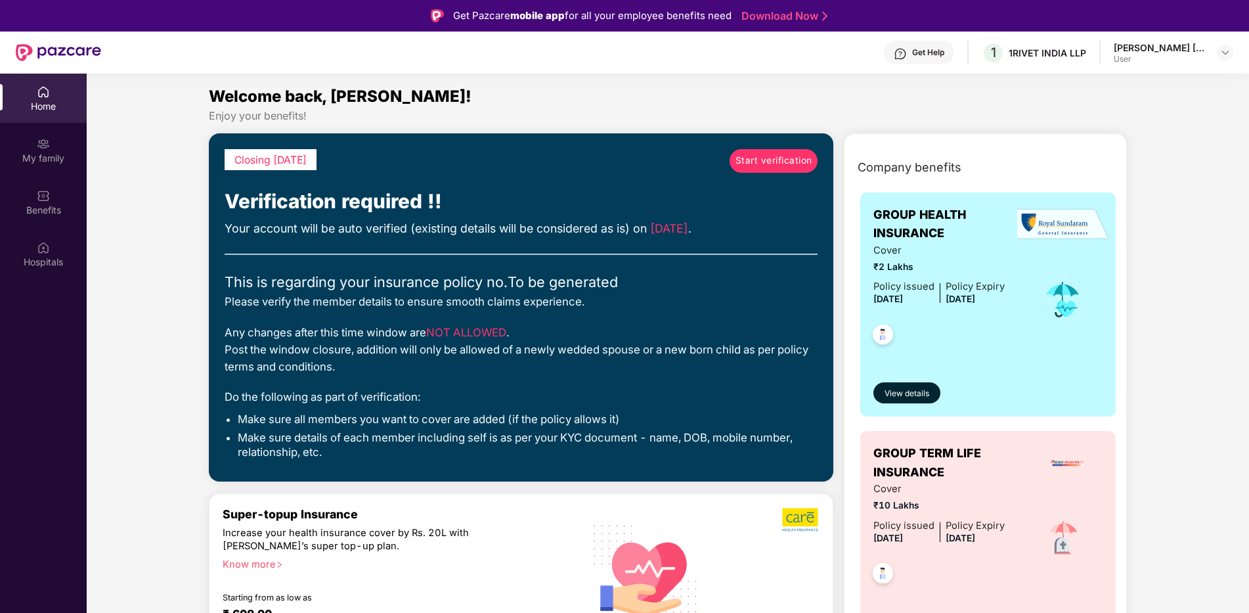
click at [762, 154] on span "Start verification" at bounding box center [773, 161] width 77 height 14
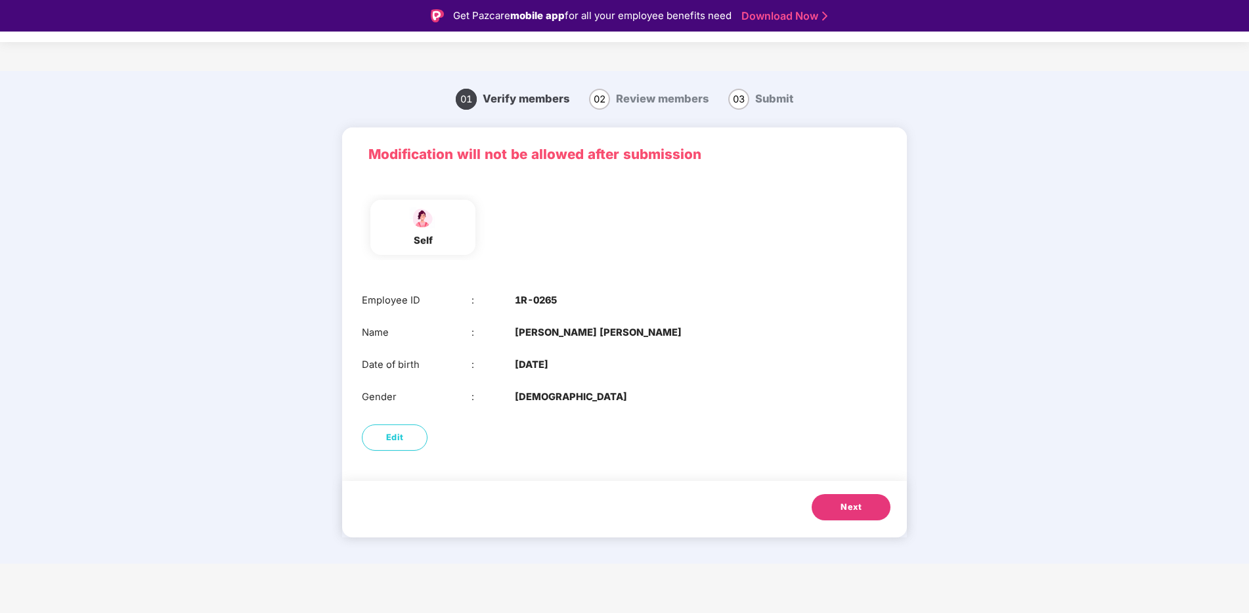
click at [829, 500] on button "Next" at bounding box center [851, 507] width 79 height 26
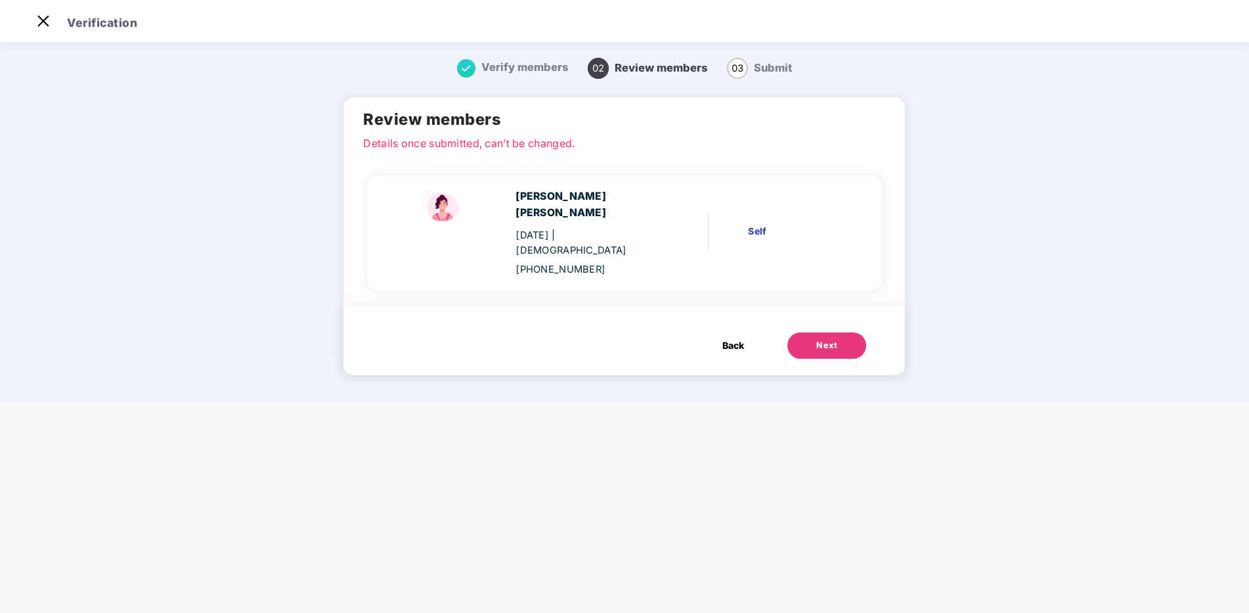
click at [830, 332] on button "Next" at bounding box center [826, 345] width 79 height 26
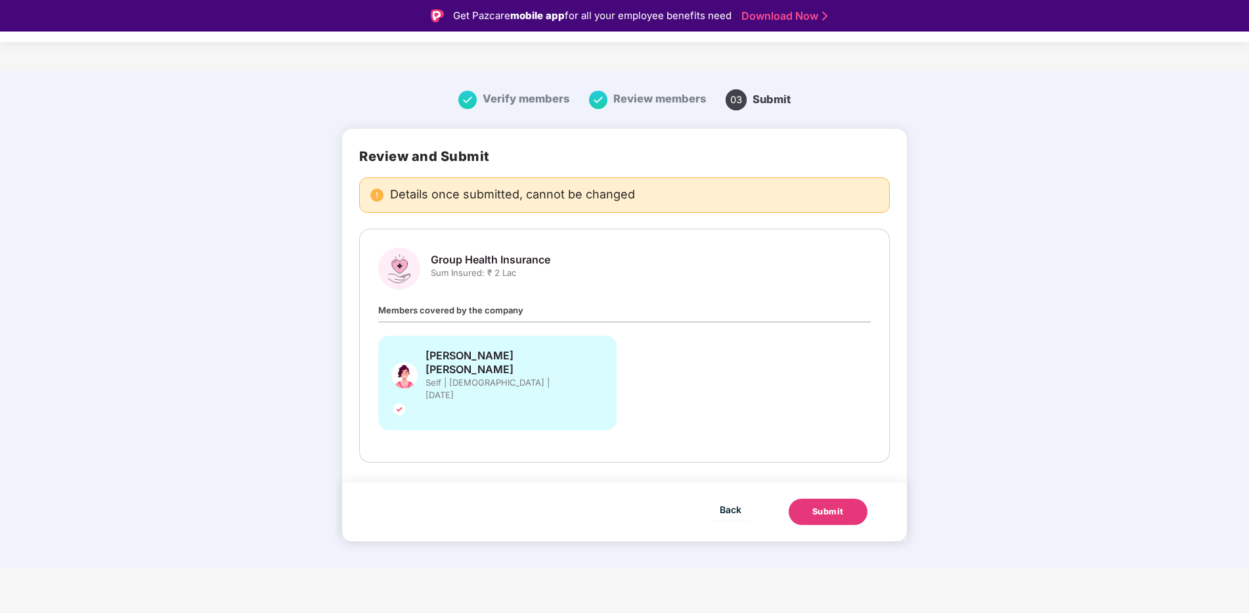
click at [825, 505] on div "Submit" at bounding box center [828, 511] width 32 height 13
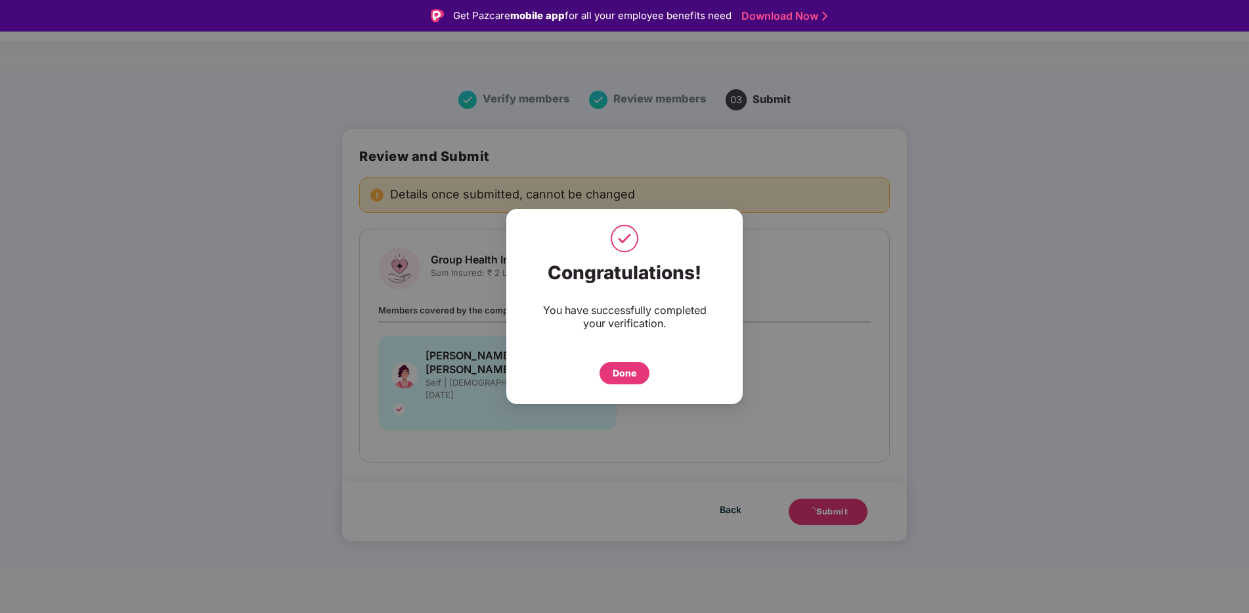
click at [622, 374] on div "Done" at bounding box center [625, 373] width 24 height 14
